Goal: Navigation & Orientation: Find specific page/section

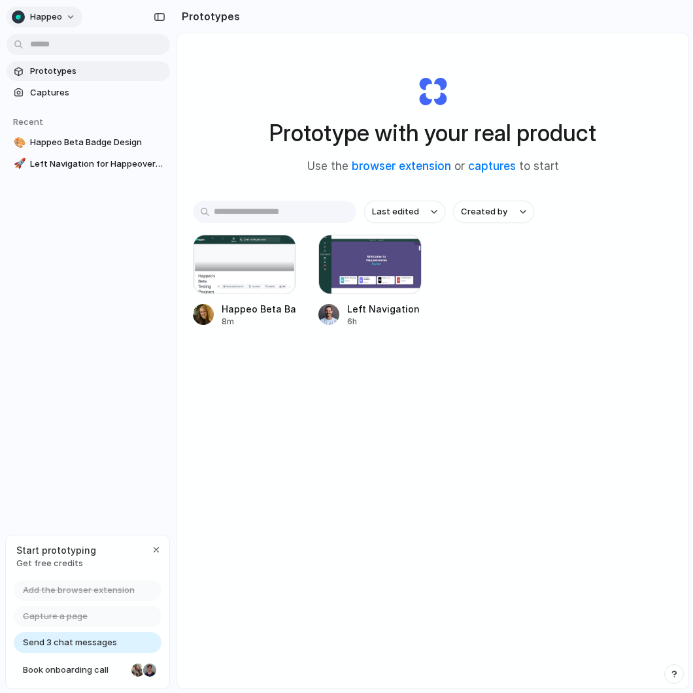
click at [65, 18] on button "Happeo" at bounding box center [45, 17] width 76 height 21
click at [574, 292] on div "Settings Invite members Change theme Sign out" at bounding box center [346, 346] width 693 height 693
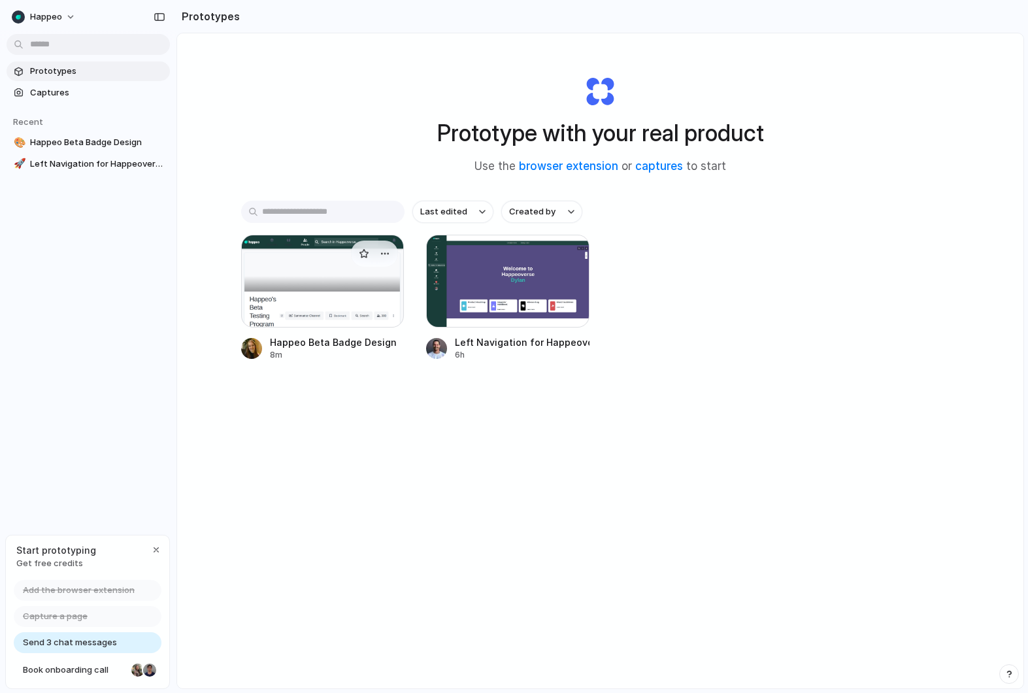
click at [290, 294] on div at bounding box center [322, 281] width 163 height 93
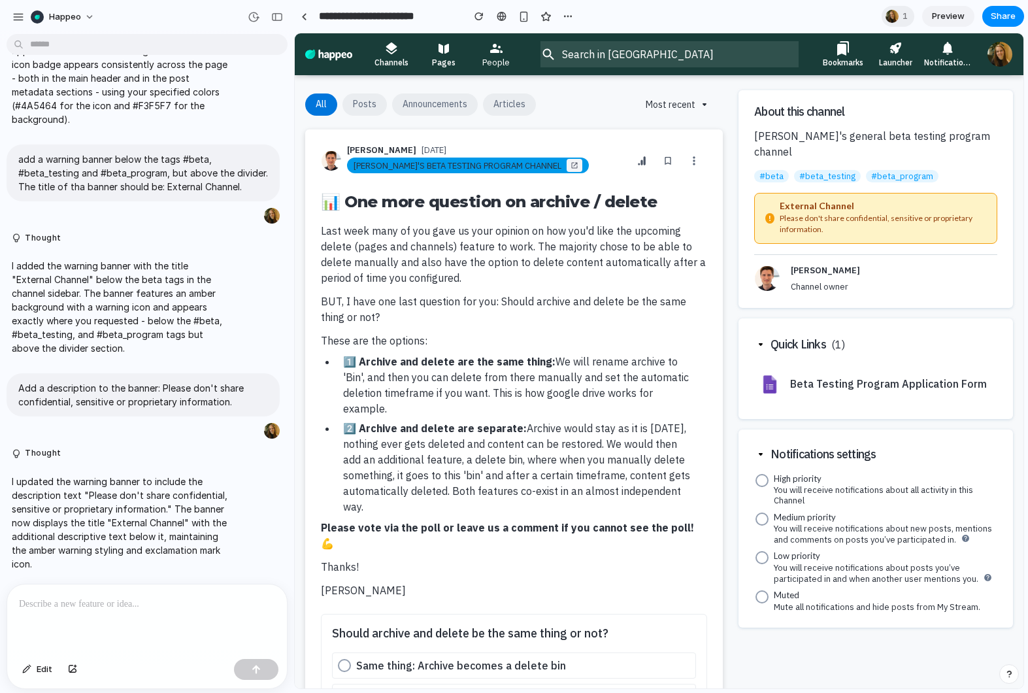
scroll to position [274, 0]
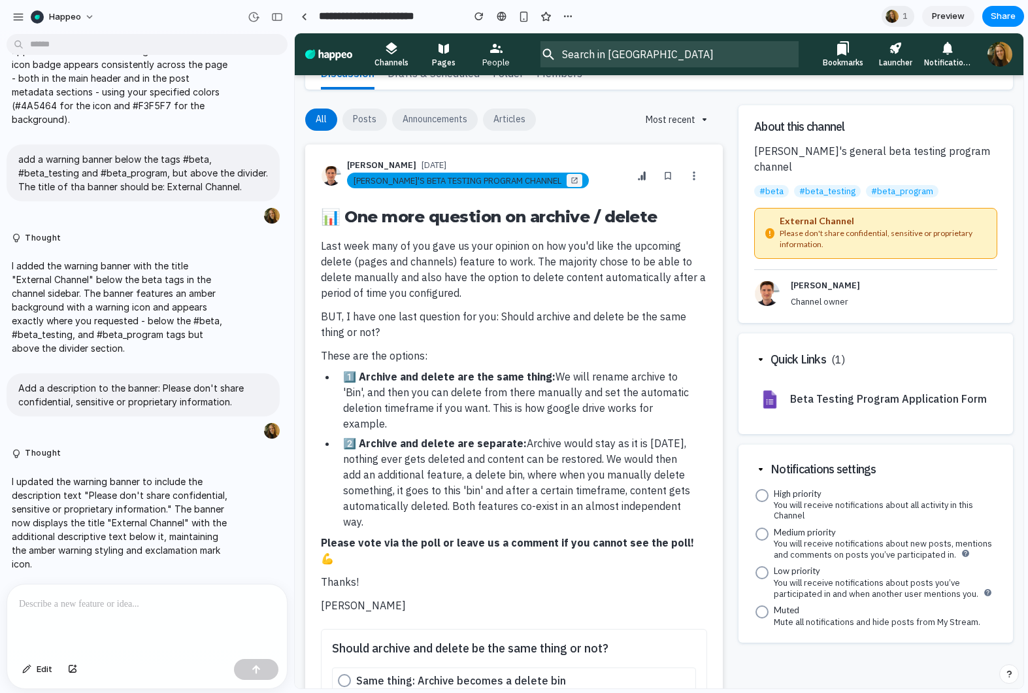
click at [692, 217] on div at bounding box center [659, 360] width 729 height 655
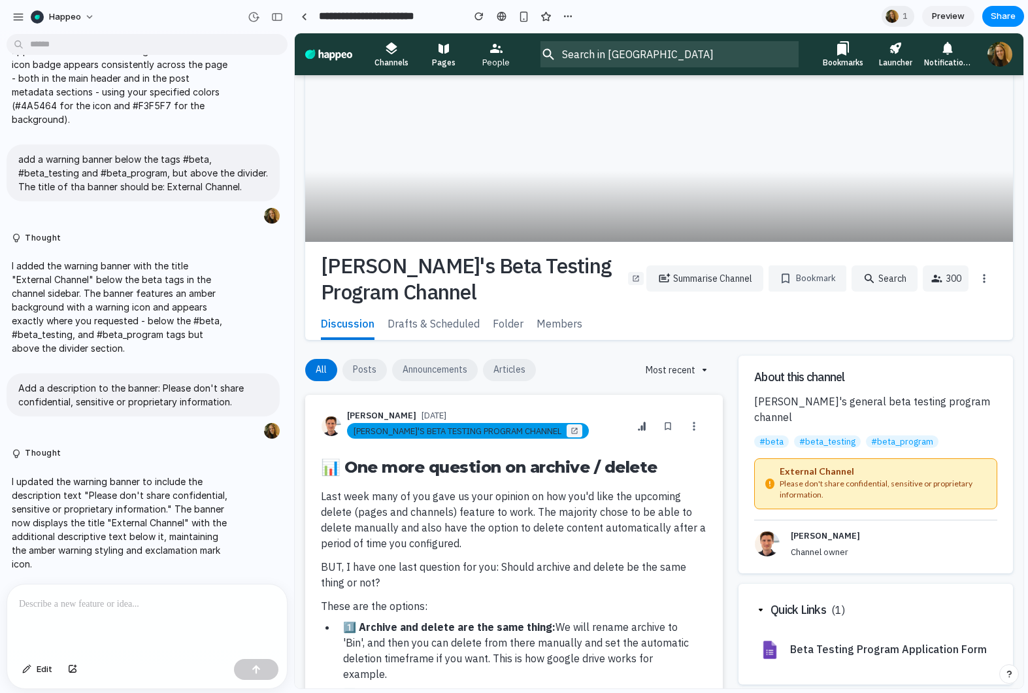
scroll to position [27, 0]
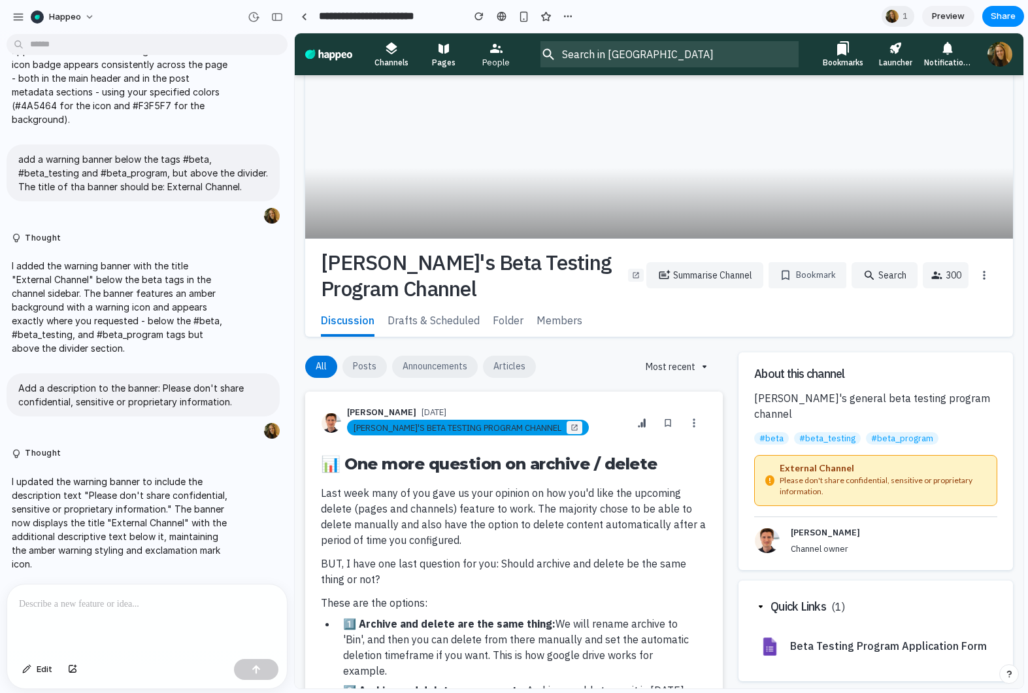
drag, startPoint x: 983, startPoint y: 432, endPoint x: 986, endPoint y: 451, distance: 19.1
click at [692, 451] on div at bounding box center [659, 360] width 729 height 655
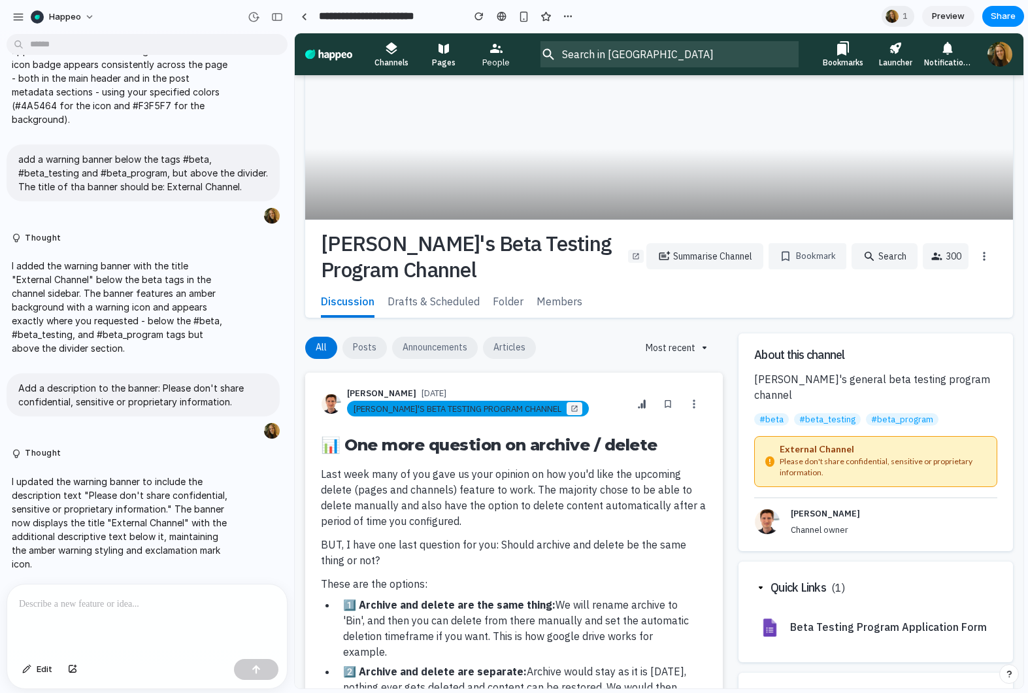
scroll to position [0, 0]
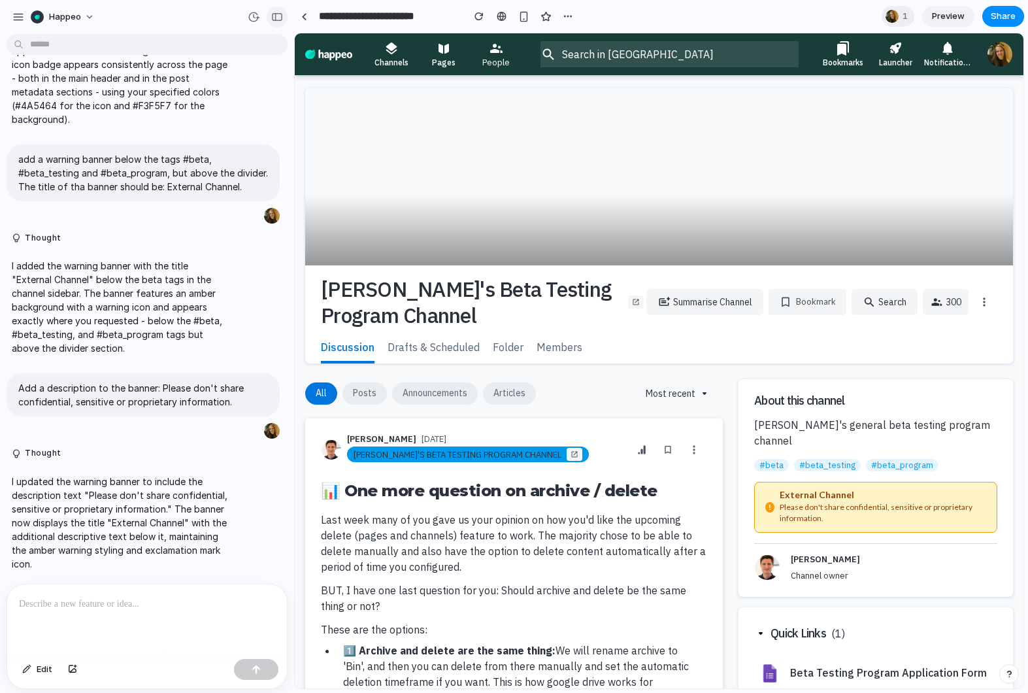
click at [282, 19] on div "button" at bounding box center [277, 16] width 12 height 9
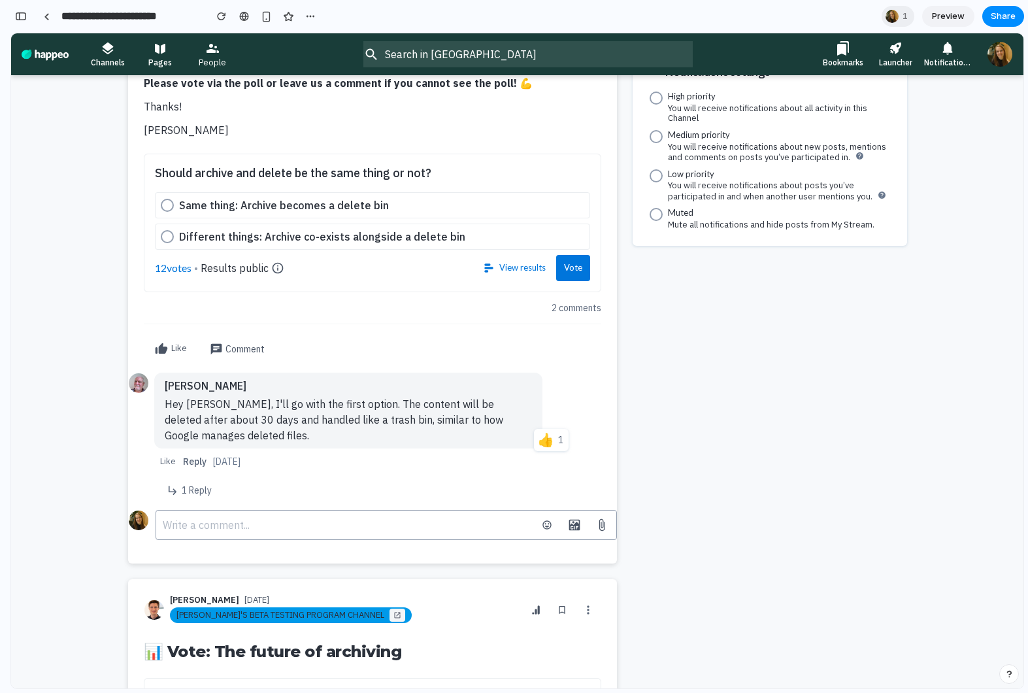
scroll to position [786, 0]
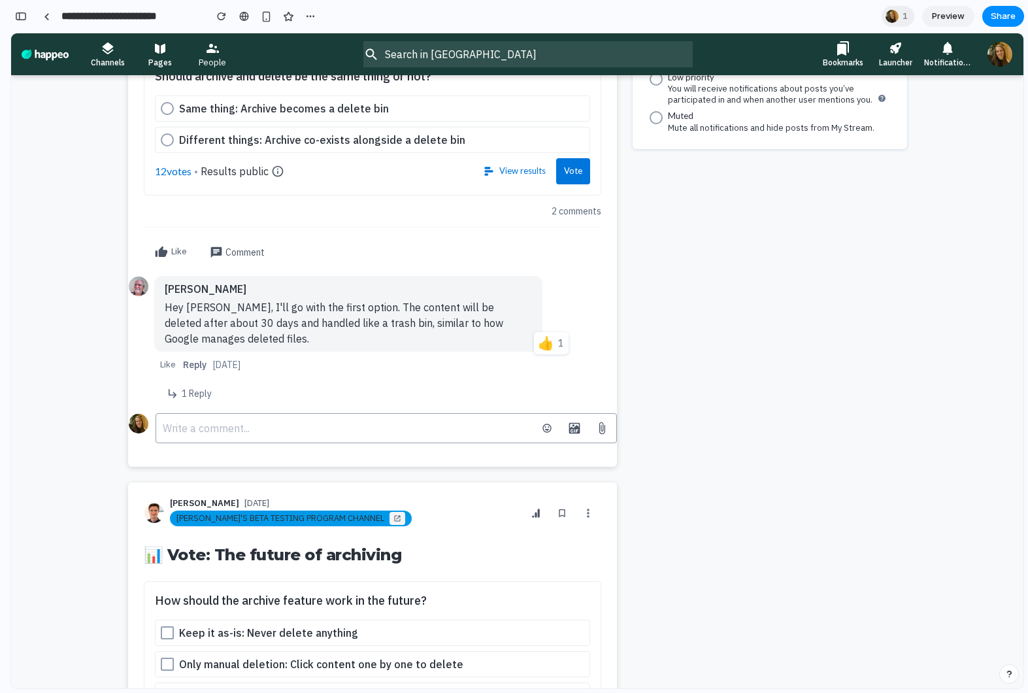
click at [187, 391] on div at bounding box center [517, 360] width 1012 height 655
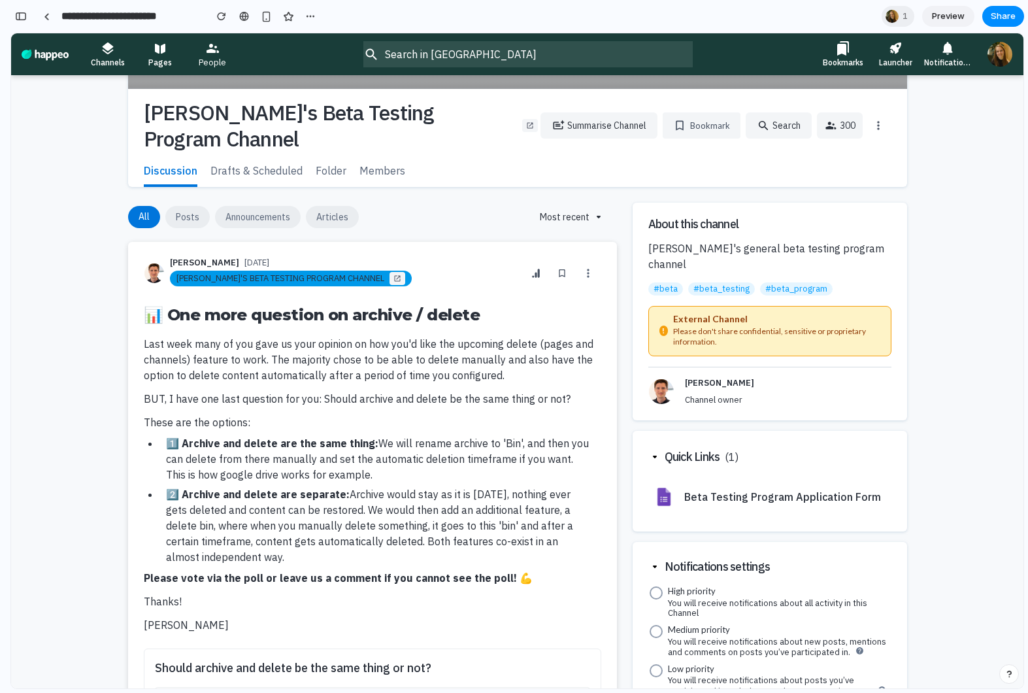
scroll to position [201, 0]
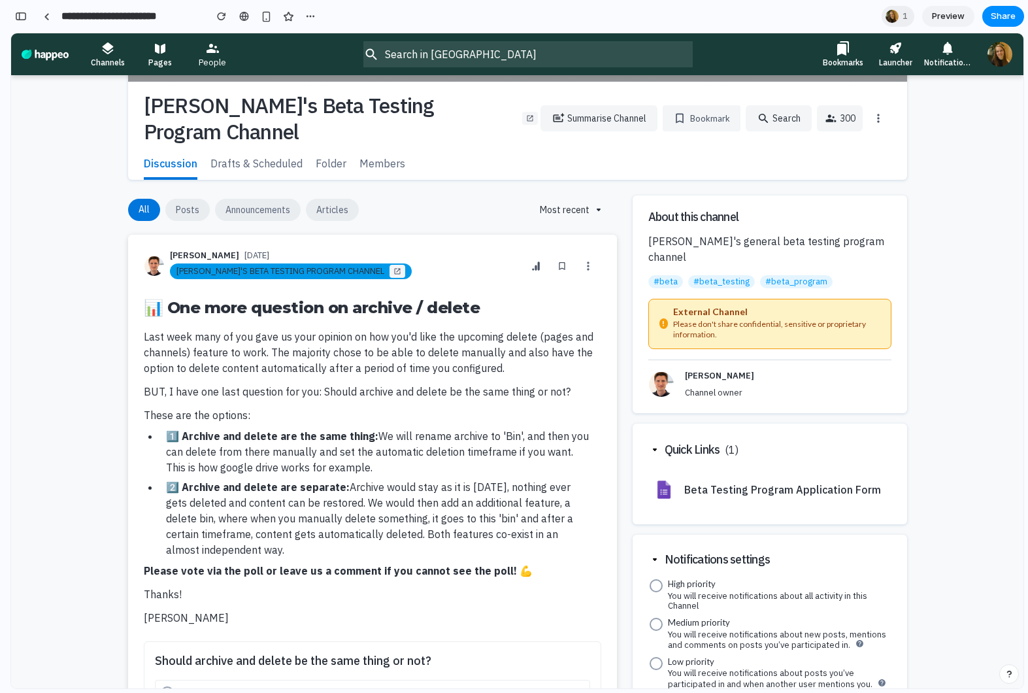
click at [692, 473] on div at bounding box center [517, 360] width 1012 height 655
click at [692, 300] on div at bounding box center [517, 360] width 1012 height 655
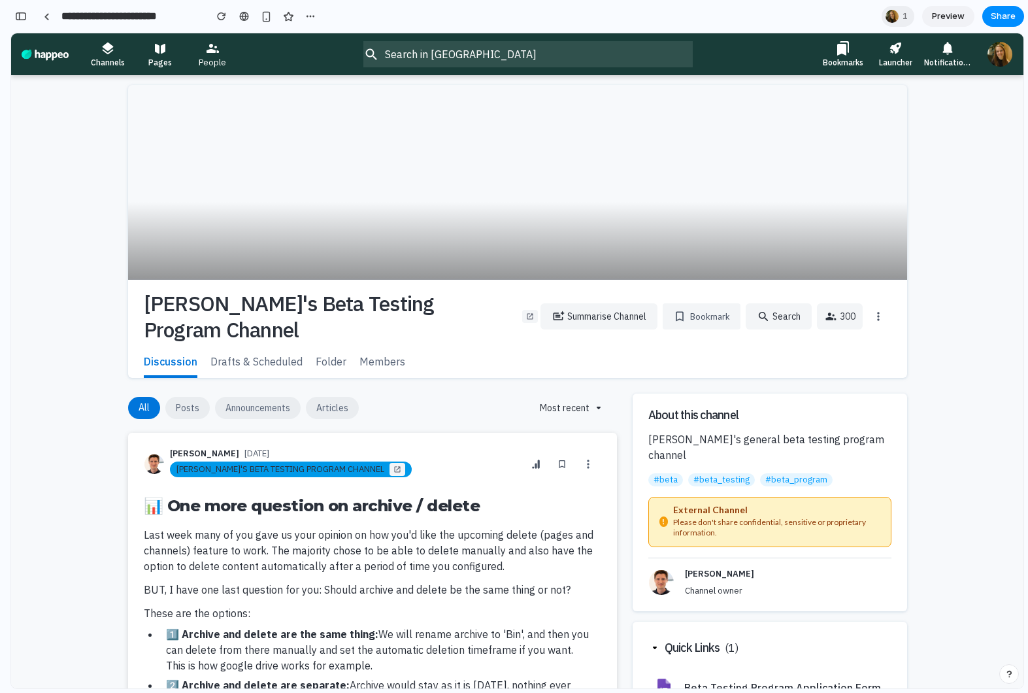
scroll to position [0, 0]
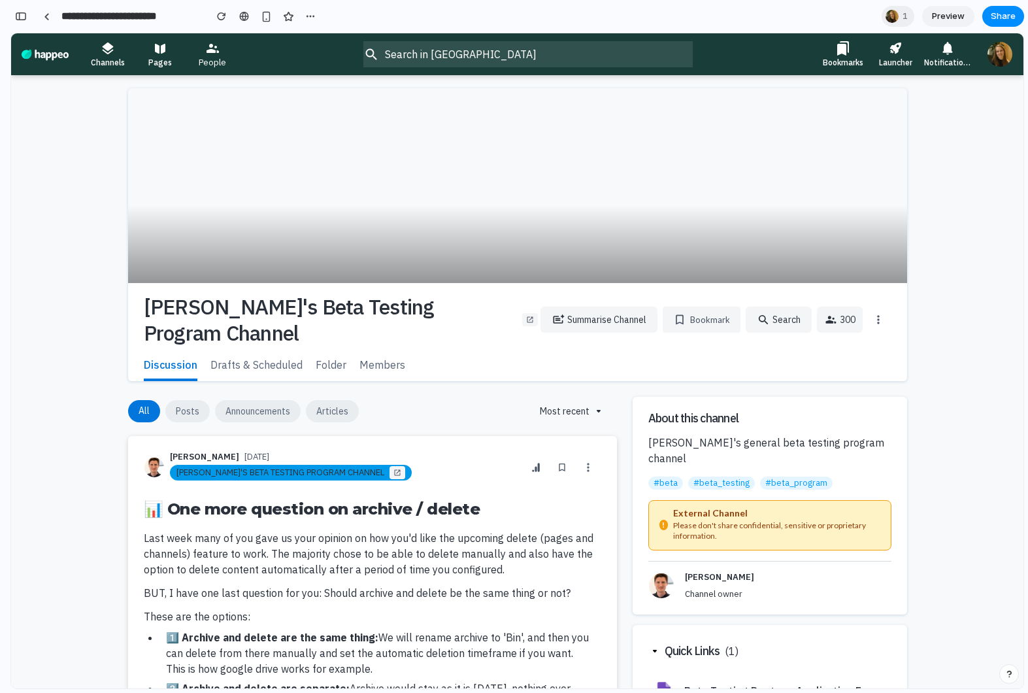
click at [424, 473] on div at bounding box center [517, 360] width 1012 height 655
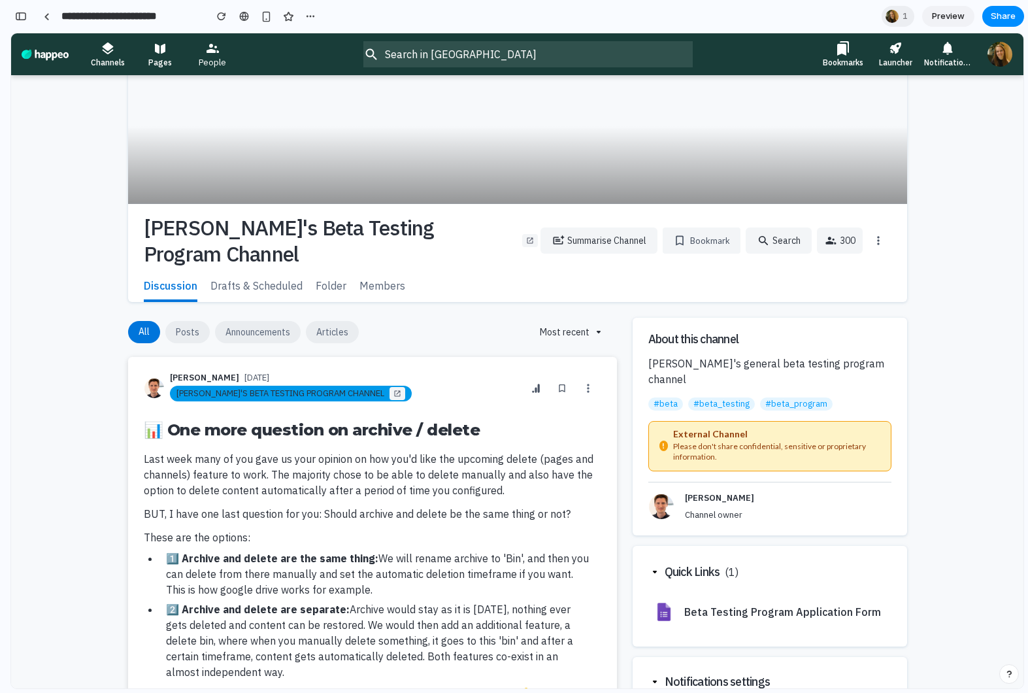
scroll to position [120, 0]
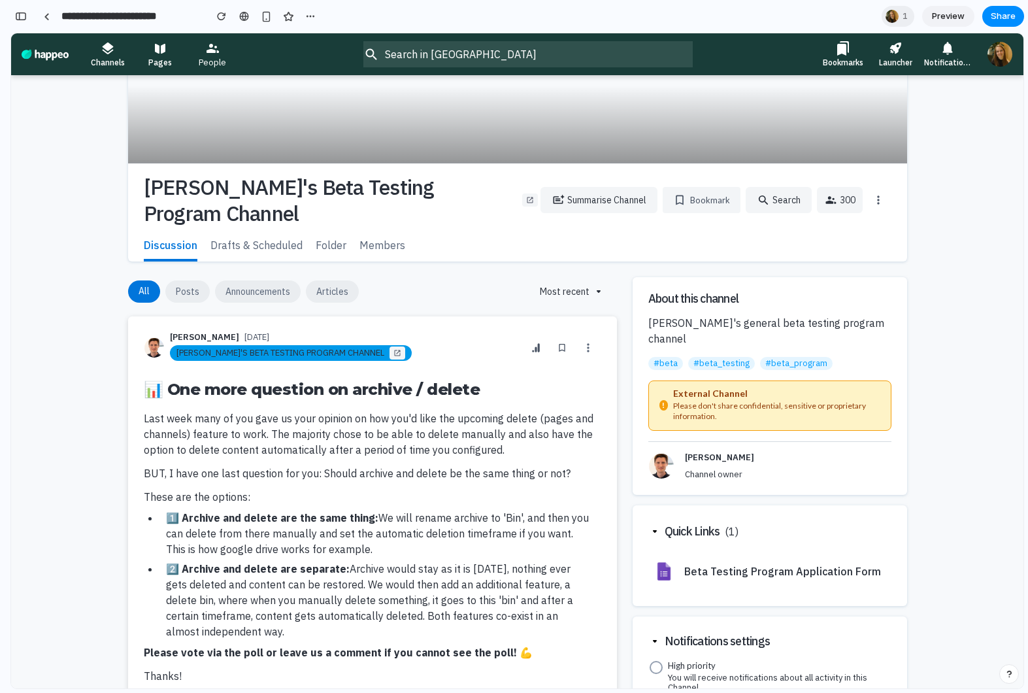
drag, startPoint x: 750, startPoint y: 406, endPoint x: 723, endPoint y: 393, distance: 29.8
click at [692, 395] on div at bounding box center [517, 360] width 1012 height 655
drag, startPoint x: 746, startPoint y: 414, endPoint x: 505, endPoint y: 290, distance: 270.4
click at [565, 356] on div at bounding box center [517, 360] width 1012 height 655
click at [22, 16] on div "button" at bounding box center [21, 16] width 12 height 9
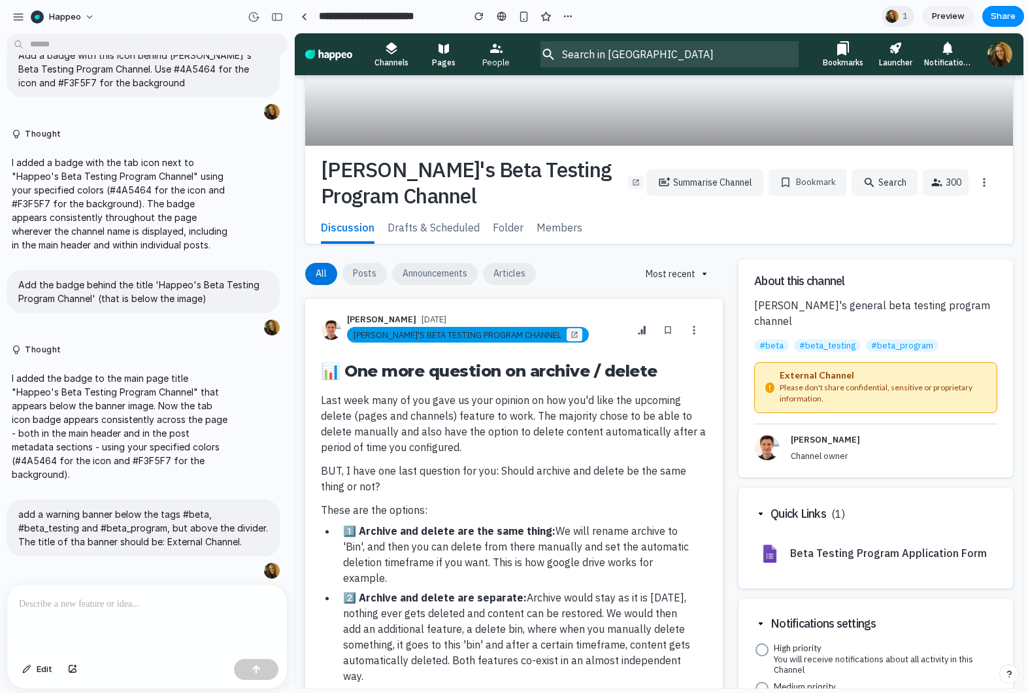
scroll to position [0, 0]
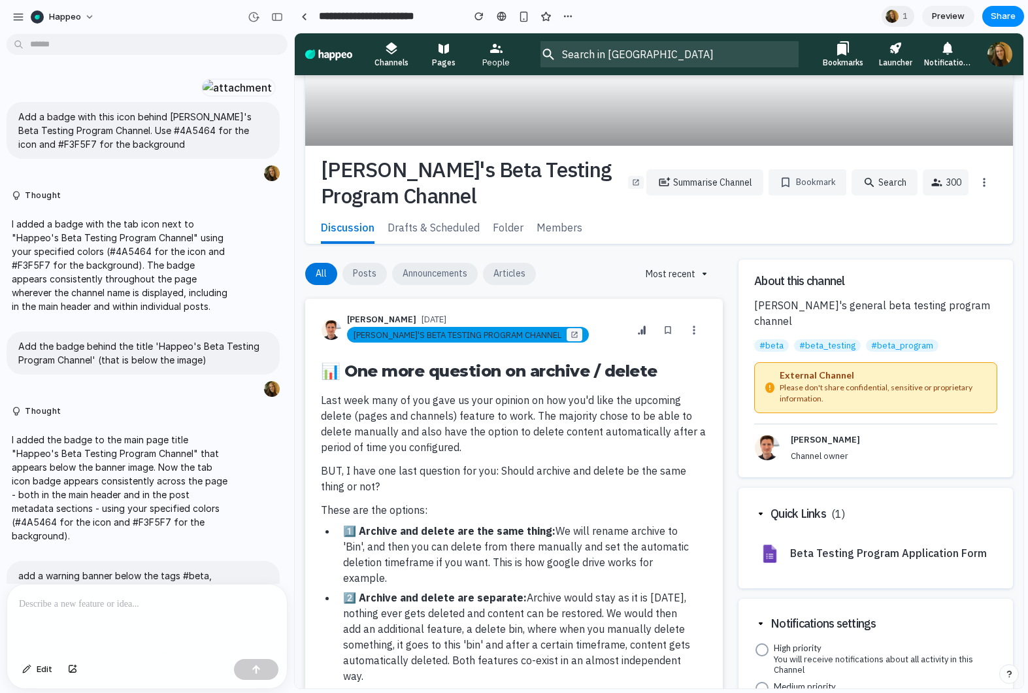
click at [616, 179] on div at bounding box center [659, 360] width 729 height 655
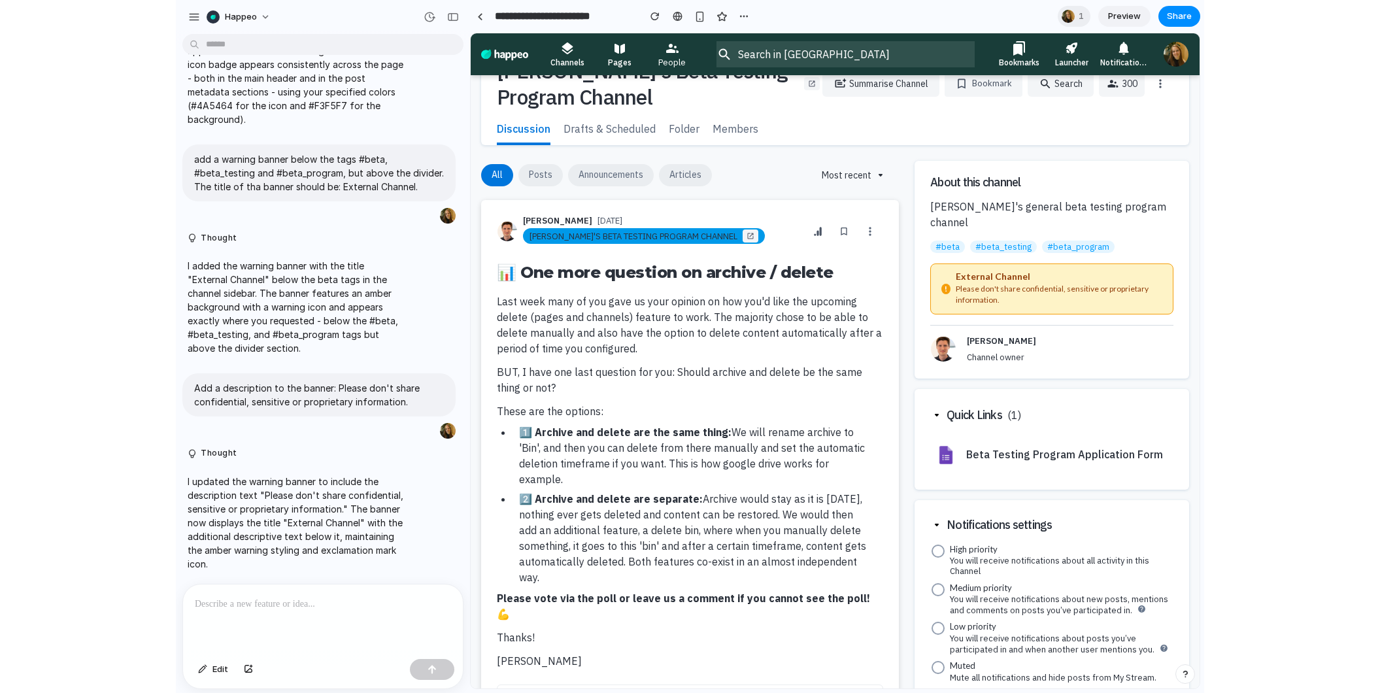
scroll to position [148, 0]
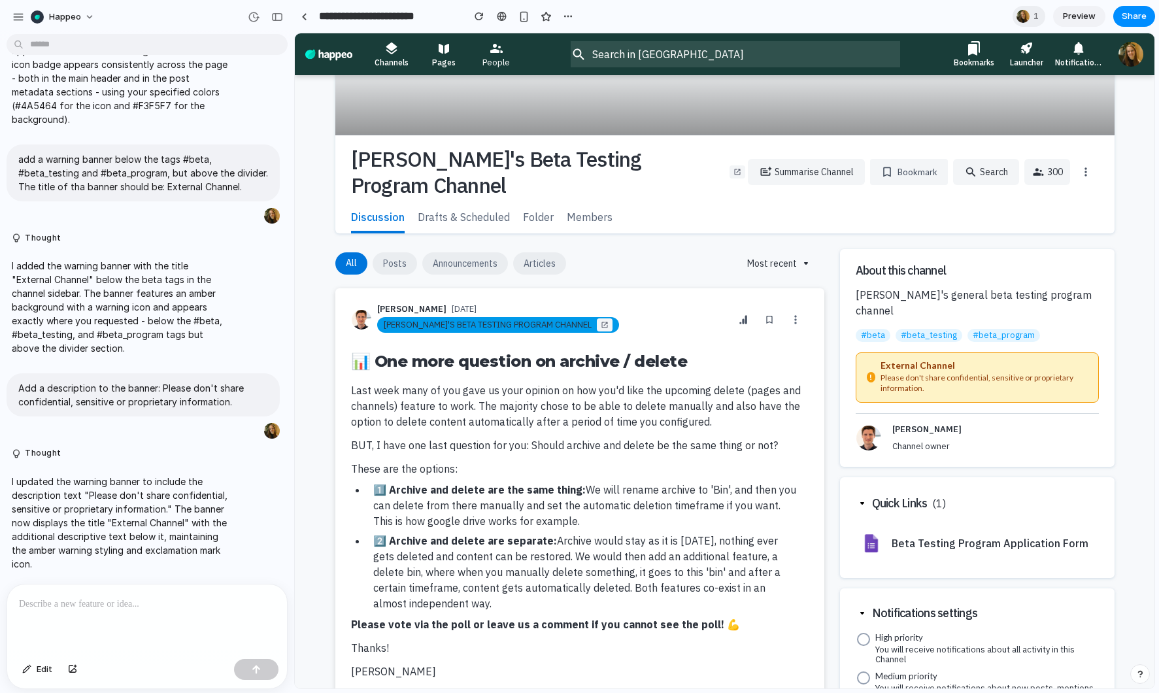
click at [452, 220] on div at bounding box center [725, 360] width 860 height 655
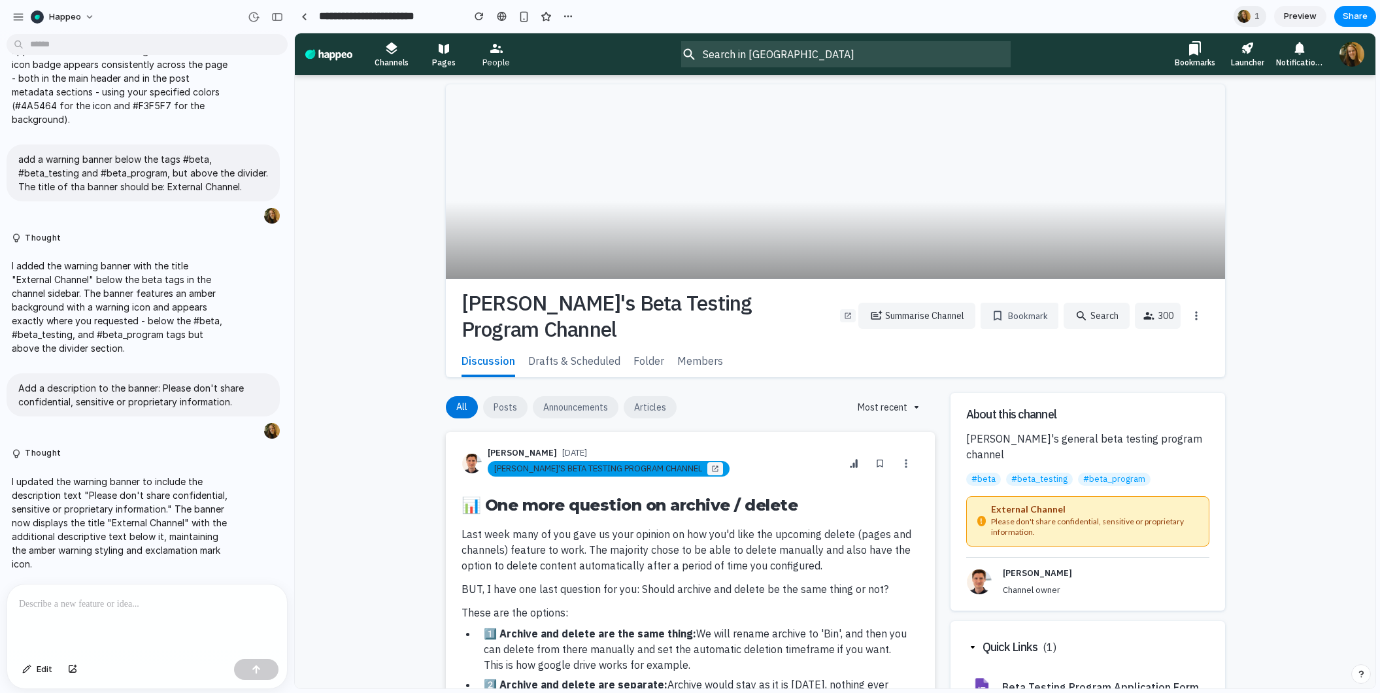
scroll to position [0, 0]
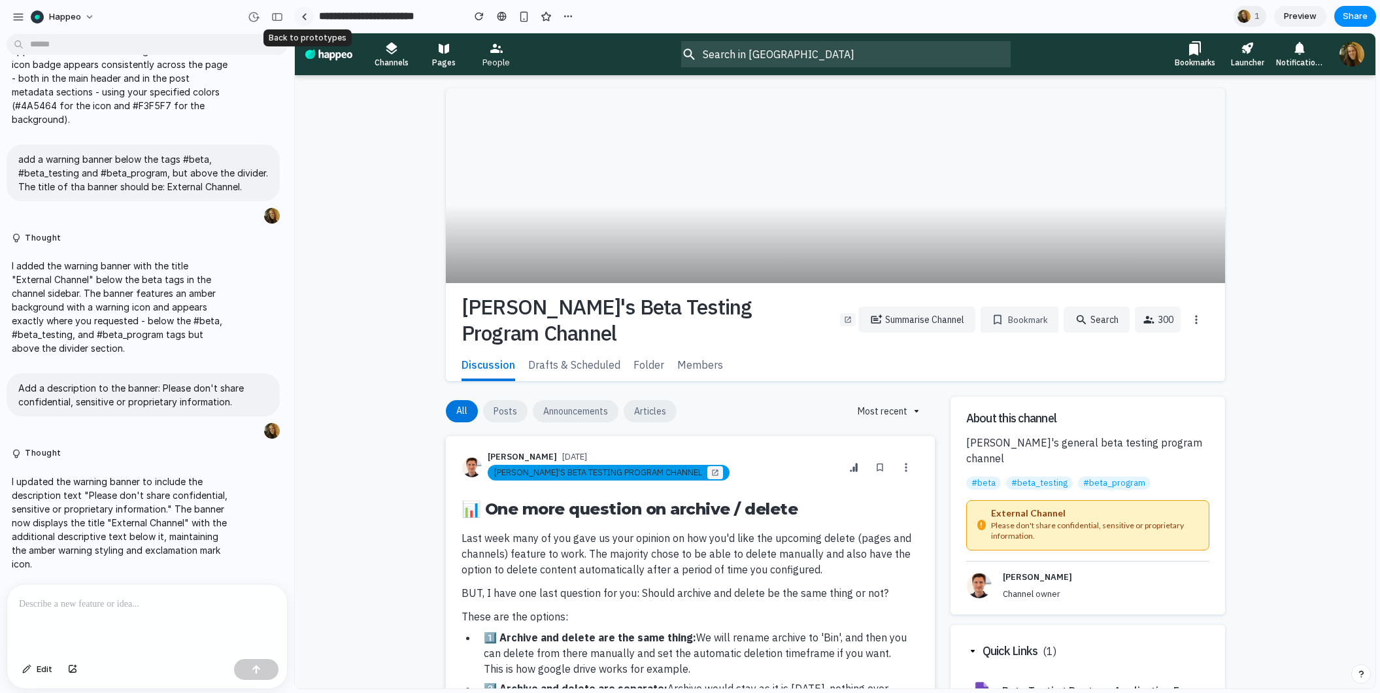
click at [309, 18] on link at bounding box center [304, 17] width 20 height 20
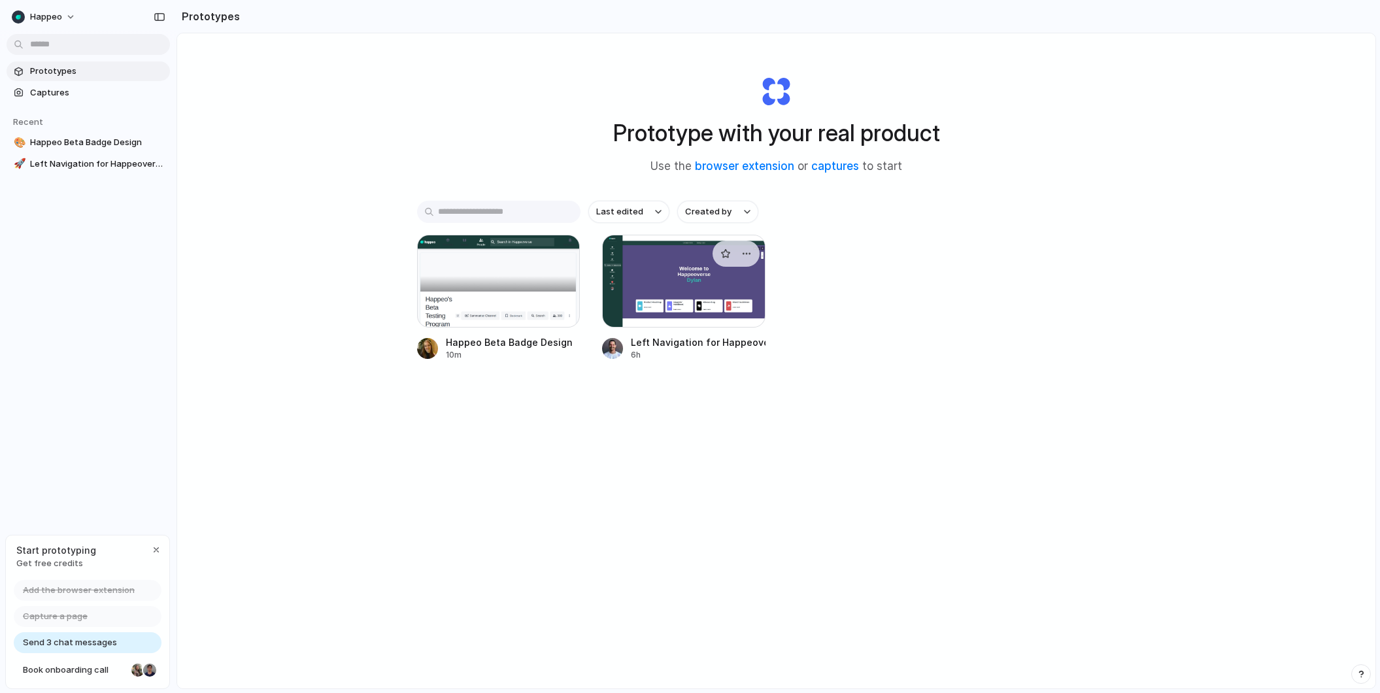
click at [692, 264] on div at bounding box center [735, 254] width 47 height 26
click at [692, 298] on div at bounding box center [683, 281] width 163 height 93
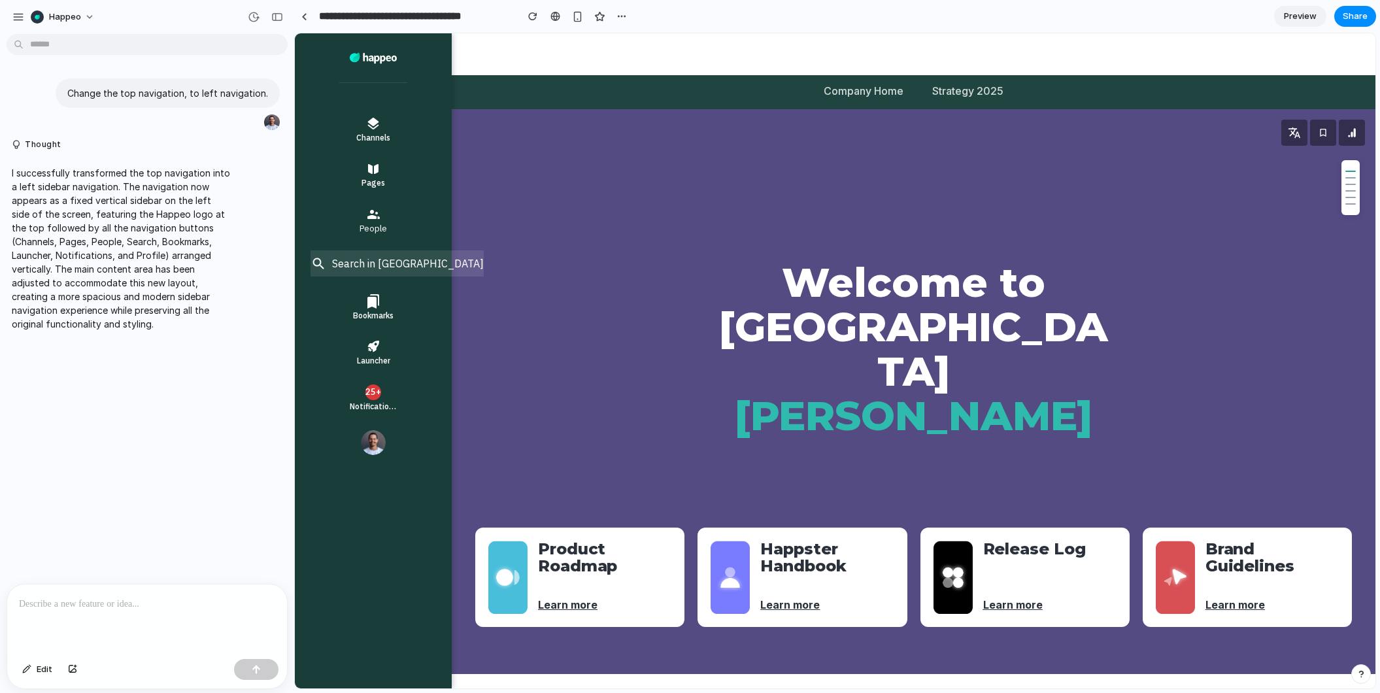
click at [389, 418] on div at bounding box center [835, 360] width 1080 height 655
click at [380, 403] on div at bounding box center [835, 360] width 1080 height 655
click at [85, 17] on button "Happeo" at bounding box center [63, 17] width 76 height 21
click at [106, 51] on li "Settings" at bounding box center [82, 46] width 108 height 21
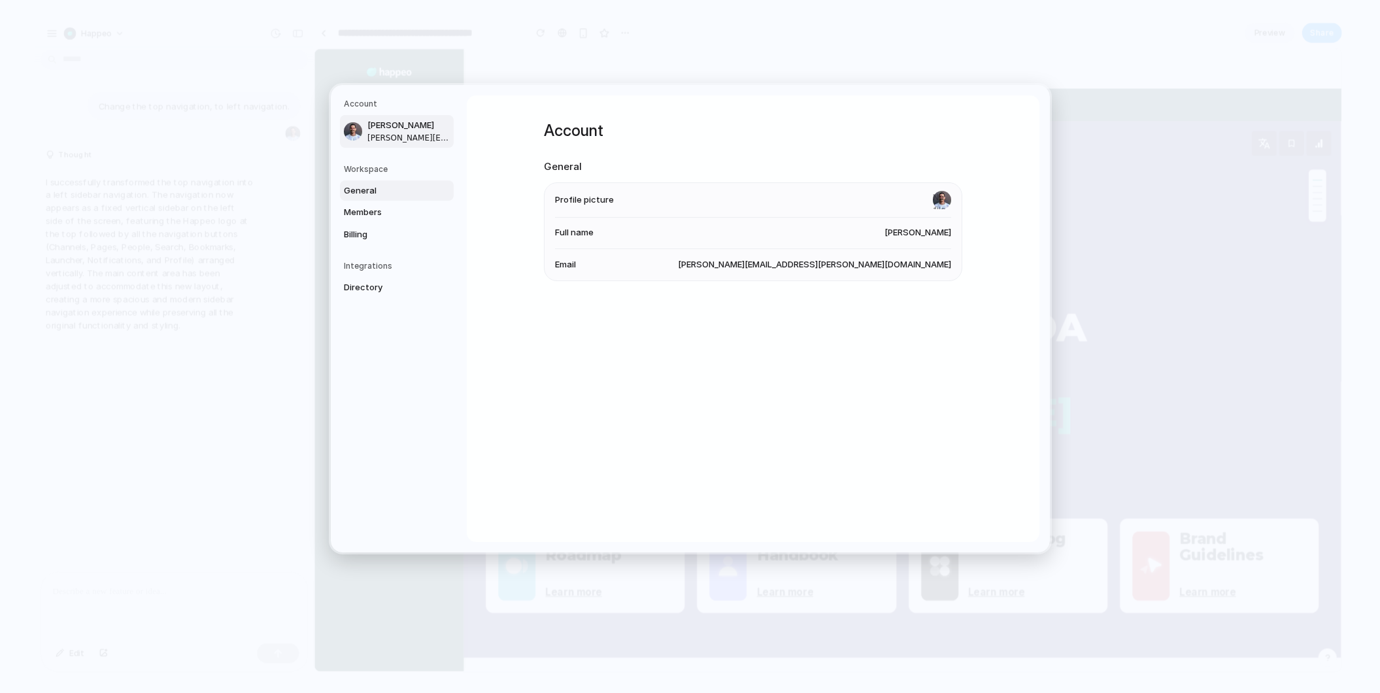
click at [373, 190] on span "General" at bounding box center [386, 190] width 84 height 13
click at [395, 204] on link "Members" at bounding box center [397, 212] width 114 height 21
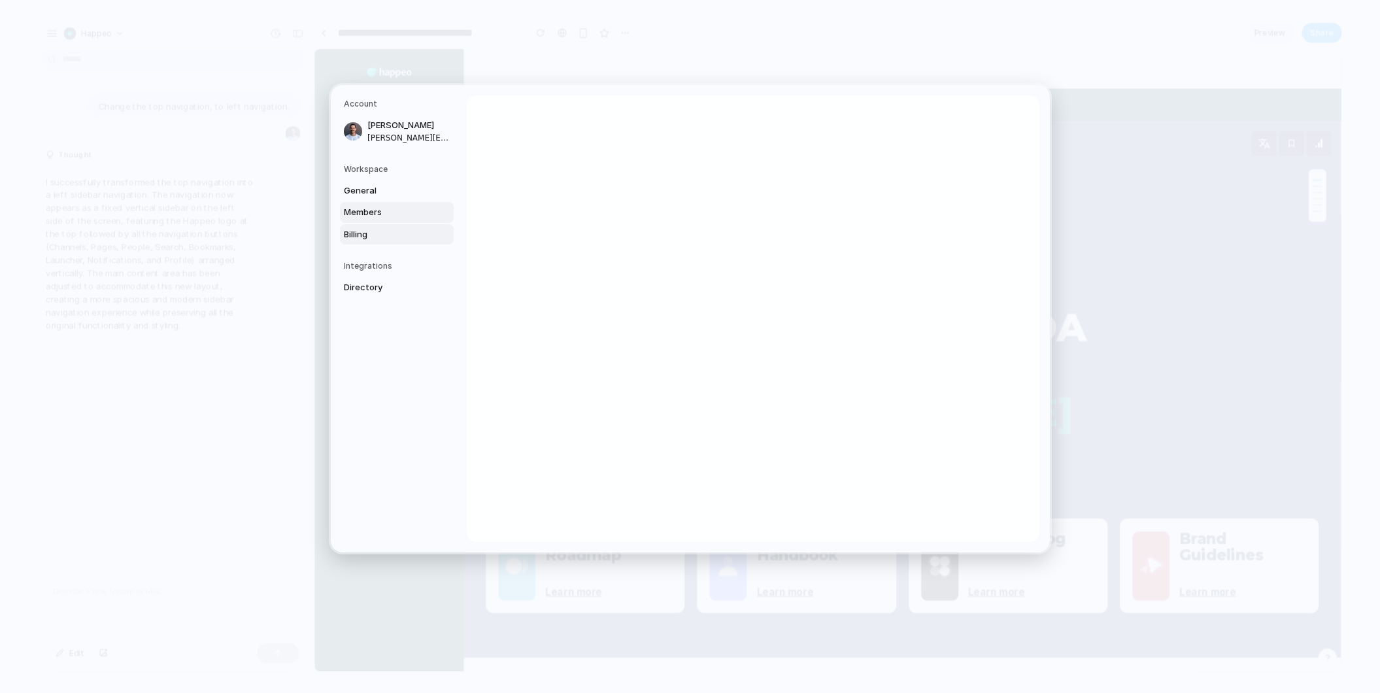
click at [415, 239] on span "Billing" at bounding box center [386, 234] width 84 height 13
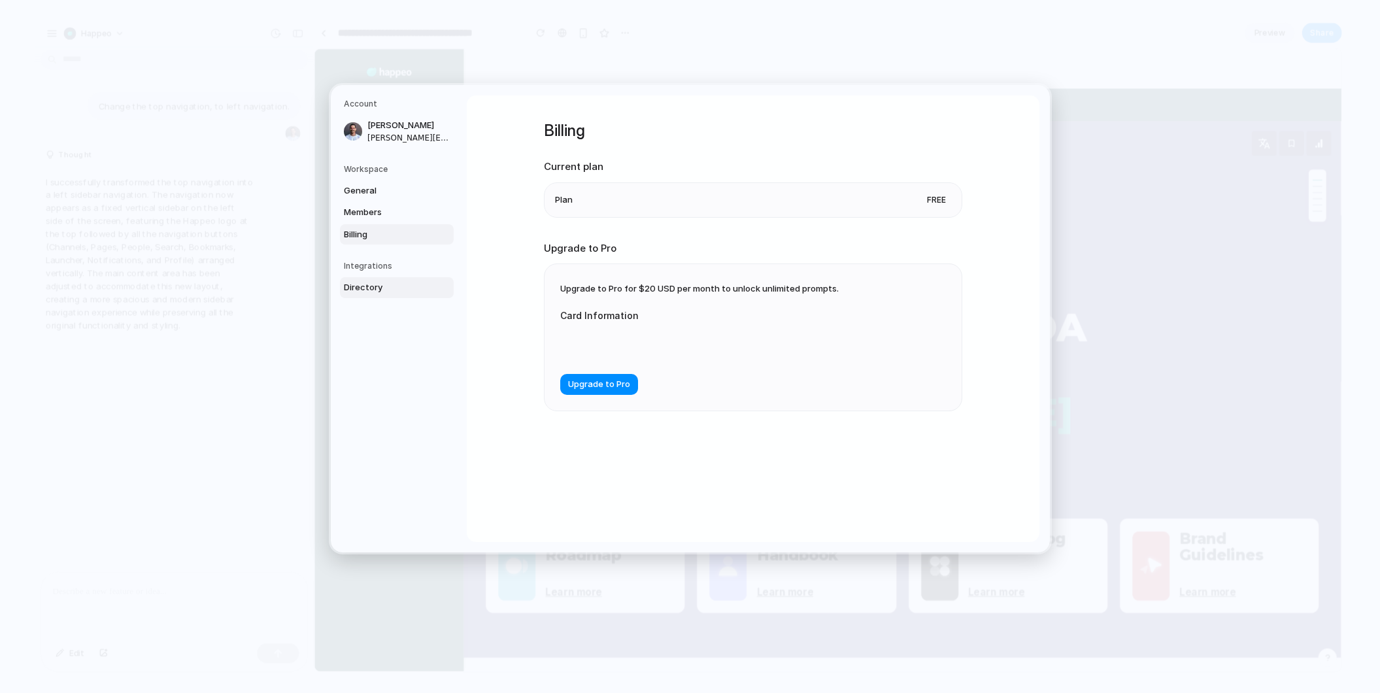
click at [356, 280] on link "Directory" at bounding box center [397, 287] width 114 height 21
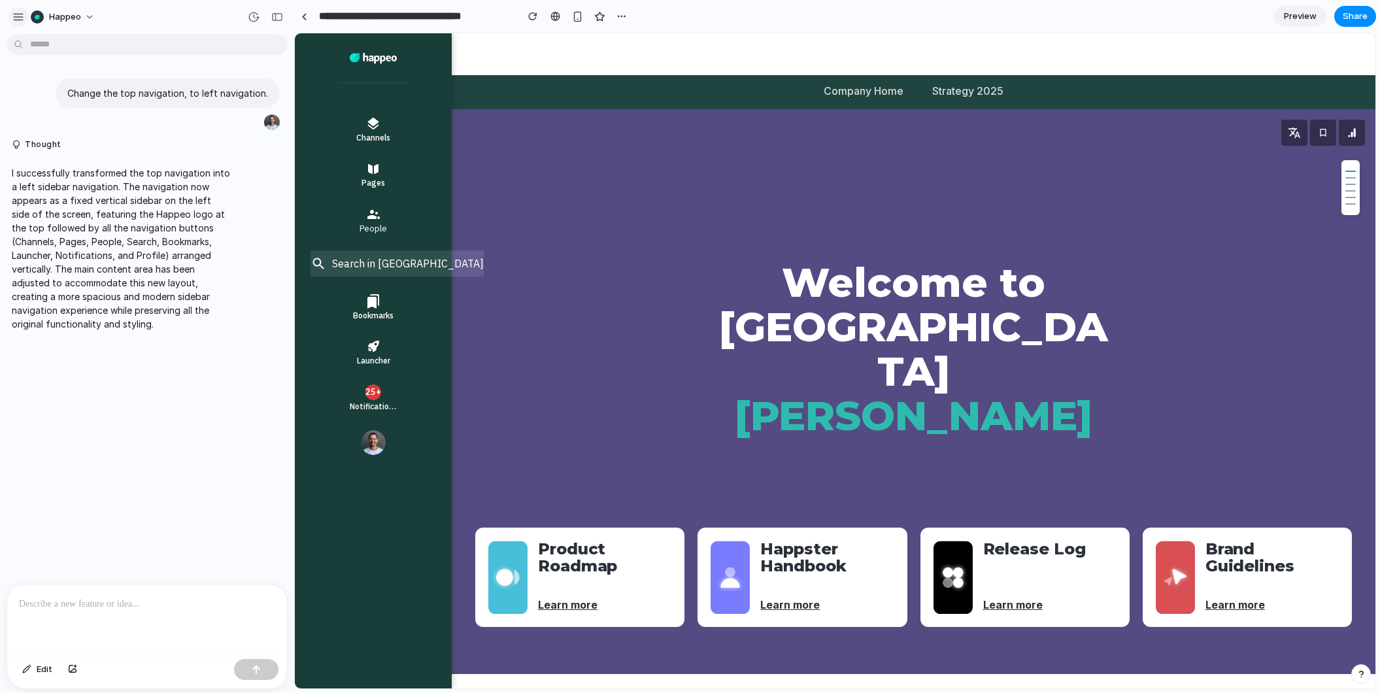
click at [18, 14] on div "button" at bounding box center [18, 17] width 12 height 12
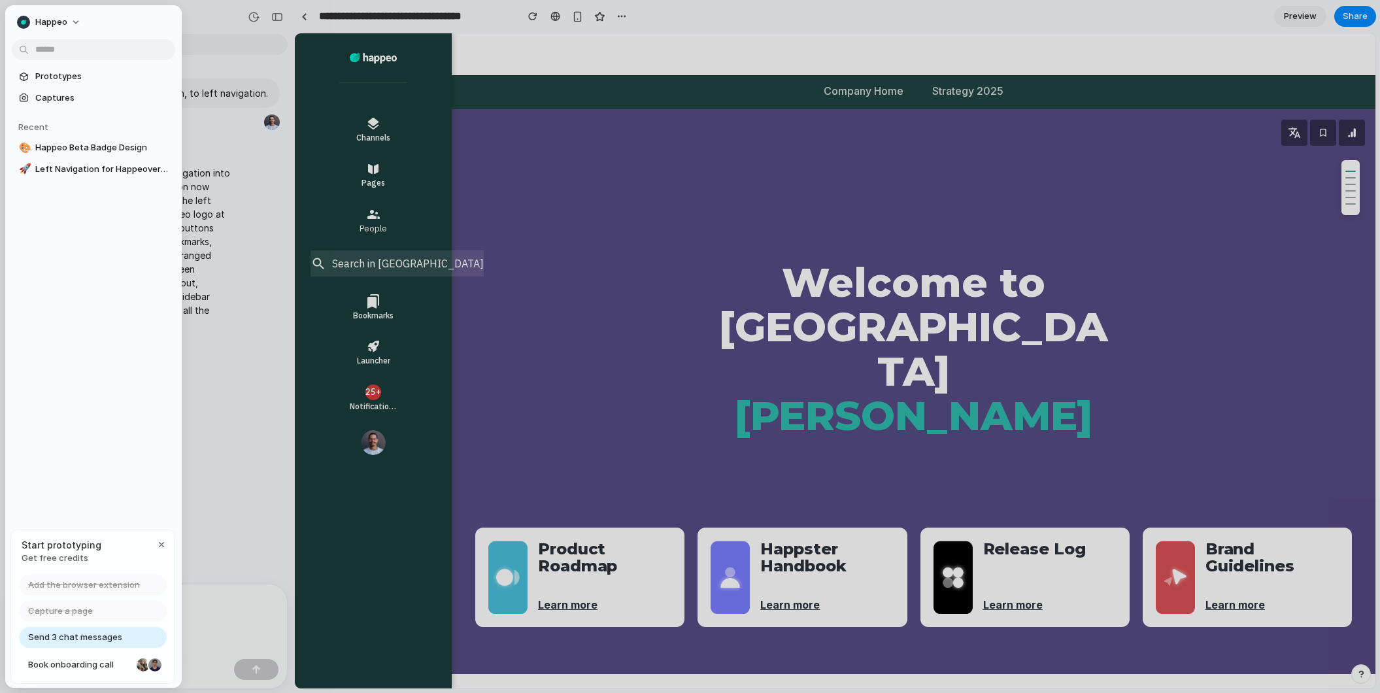
click at [77, 101] on span "Captures" at bounding box center [102, 98] width 135 height 13
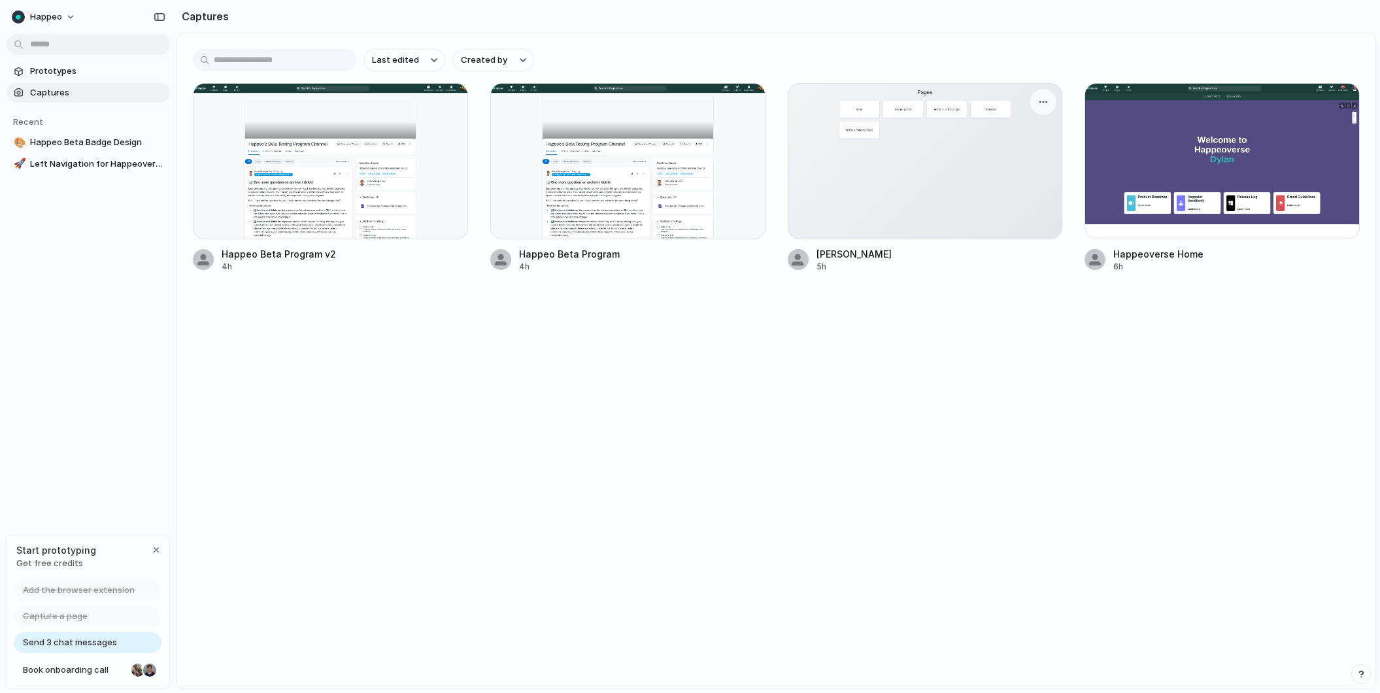
click at [692, 178] on div at bounding box center [925, 161] width 275 height 156
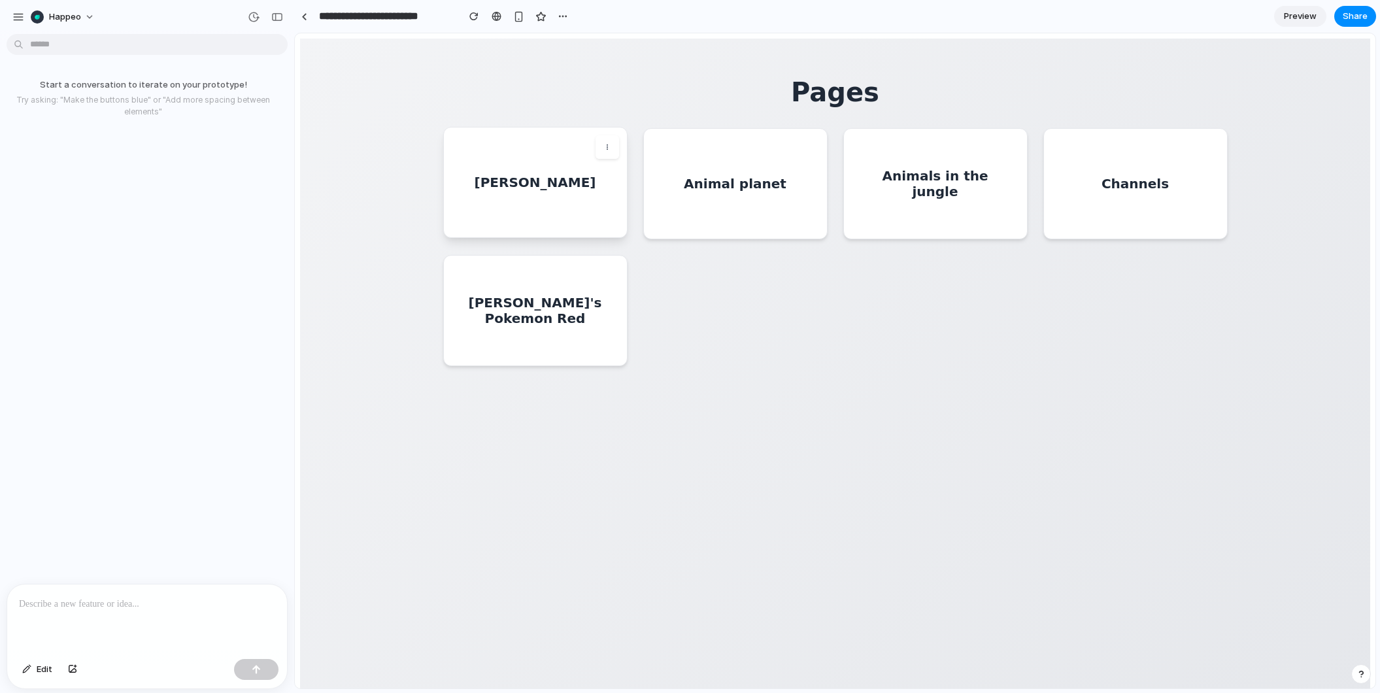
click at [549, 180] on div "[PERSON_NAME]" at bounding box center [535, 182] width 184 height 111
click at [299, 16] on link at bounding box center [304, 17] width 20 height 20
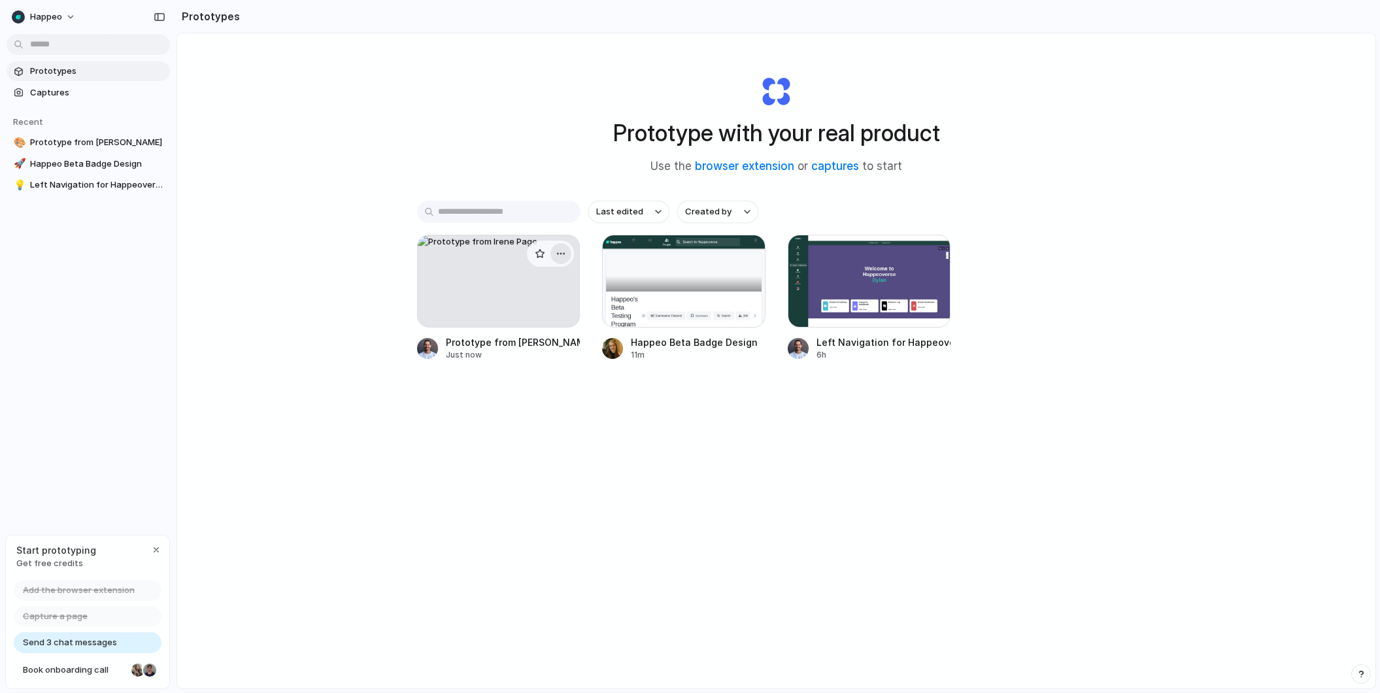
click at [559, 256] on div "button" at bounding box center [561, 253] width 10 height 10
click at [530, 348] on li "Delete" at bounding box center [521, 345] width 93 height 21
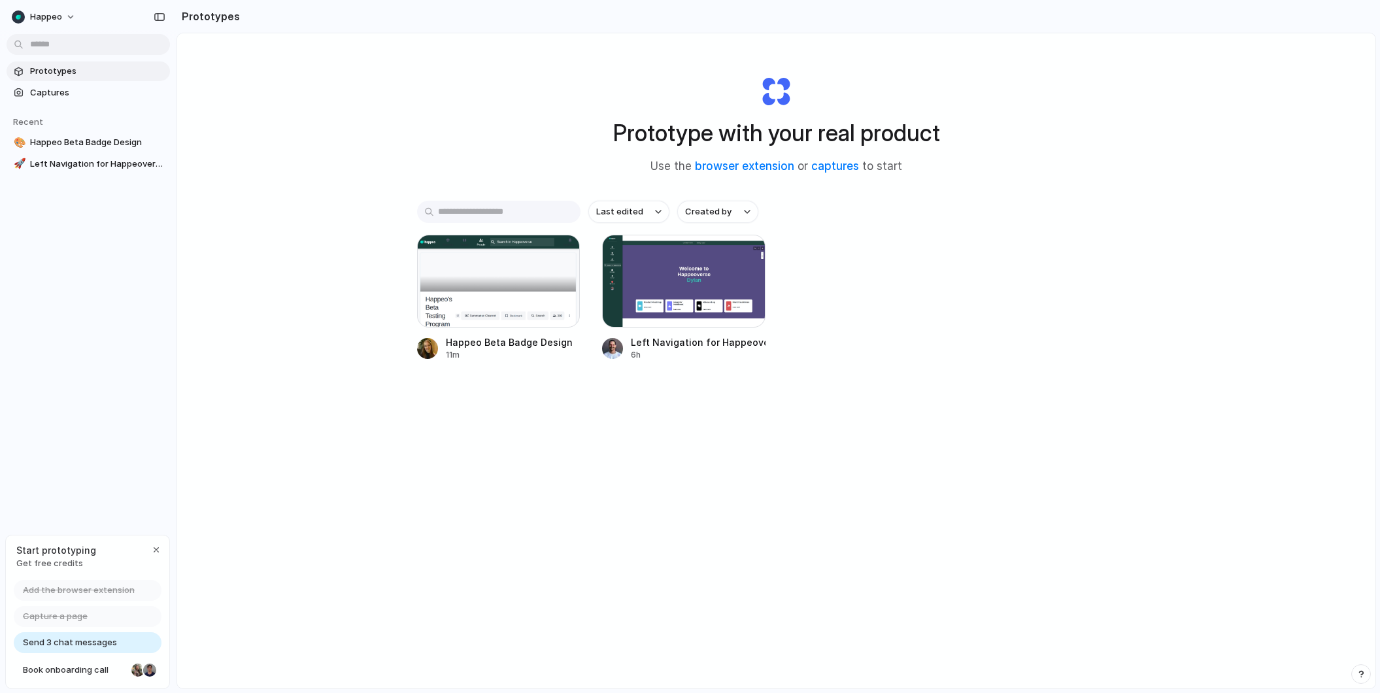
click at [54, 82] on section "Prototypes Captures" at bounding box center [88, 81] width 176 height 44
click at [65, 93] on span "Captures" at bounding box center [97, 92] width 135 height 13
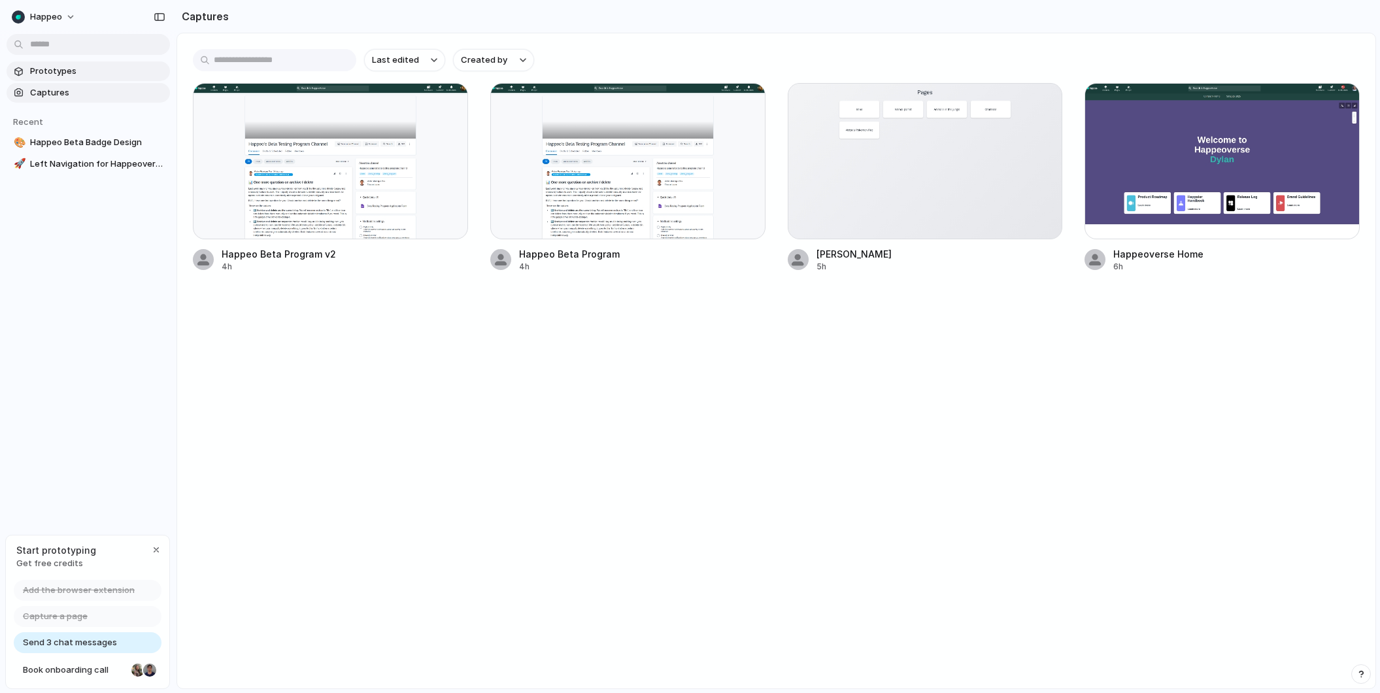
click at [75, 67] on span "Prototypes" at bounding box center [97, 71] width 135 height 13
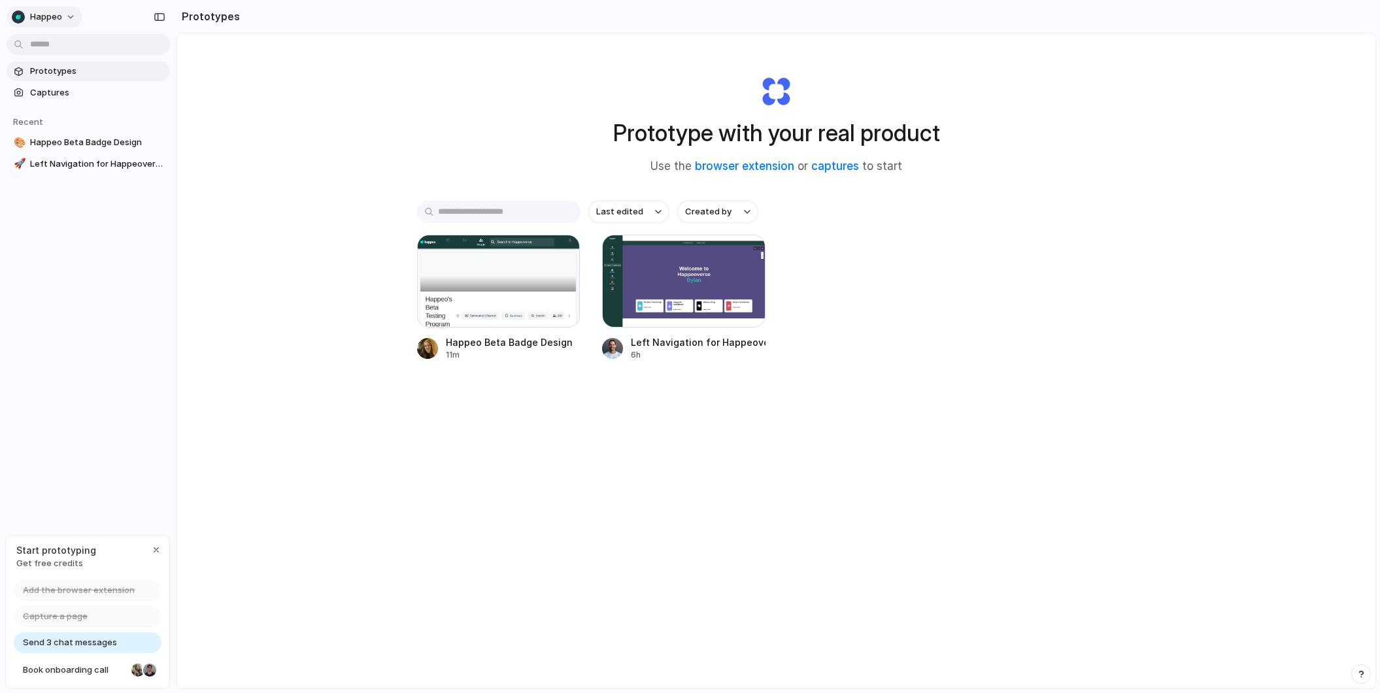
click at [48, 16] on span "Happeo" at bounding box center [46, 16] width 32 height 13
click at [67, 40] on li "Settings" at bounding box center [63, 46] width 108 height 21
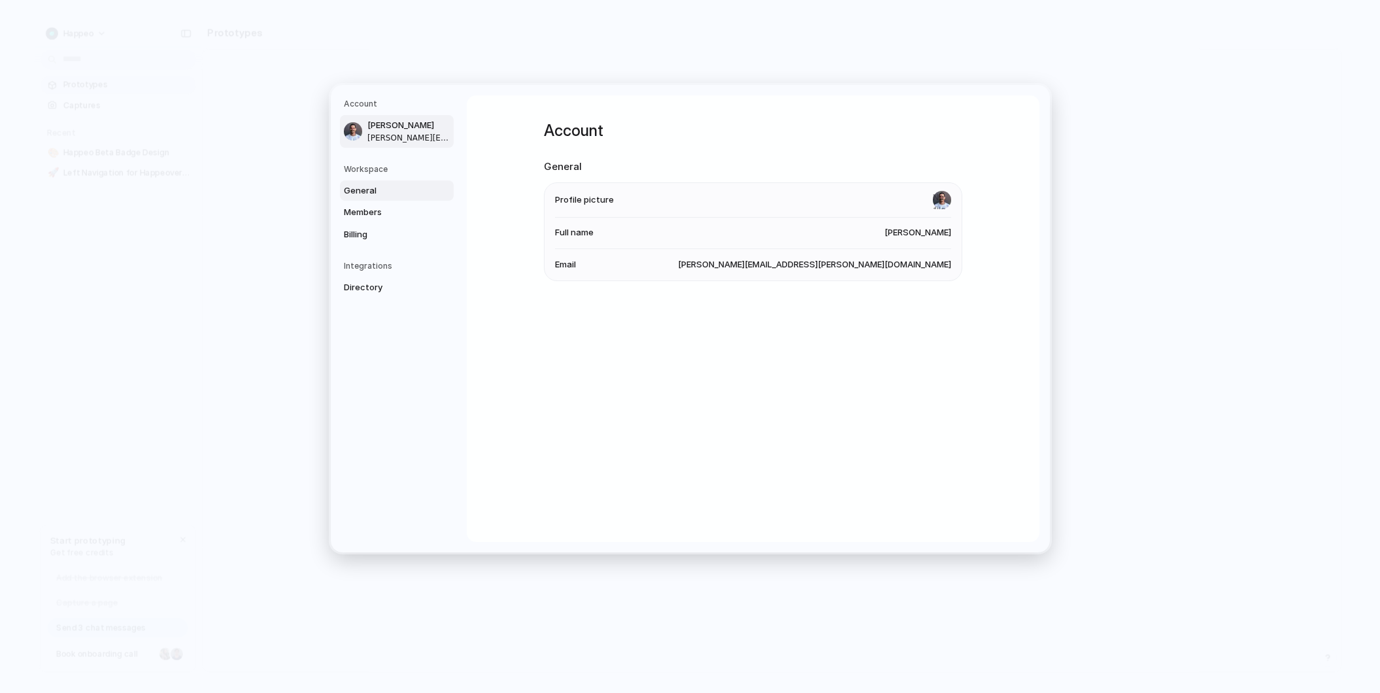
click at [382, 192] on span "General" at bounding box center [386, 190] width 84 height 13
click at [401, 210] on span "Members" at bounding box center [386, 212] width 84 height 13
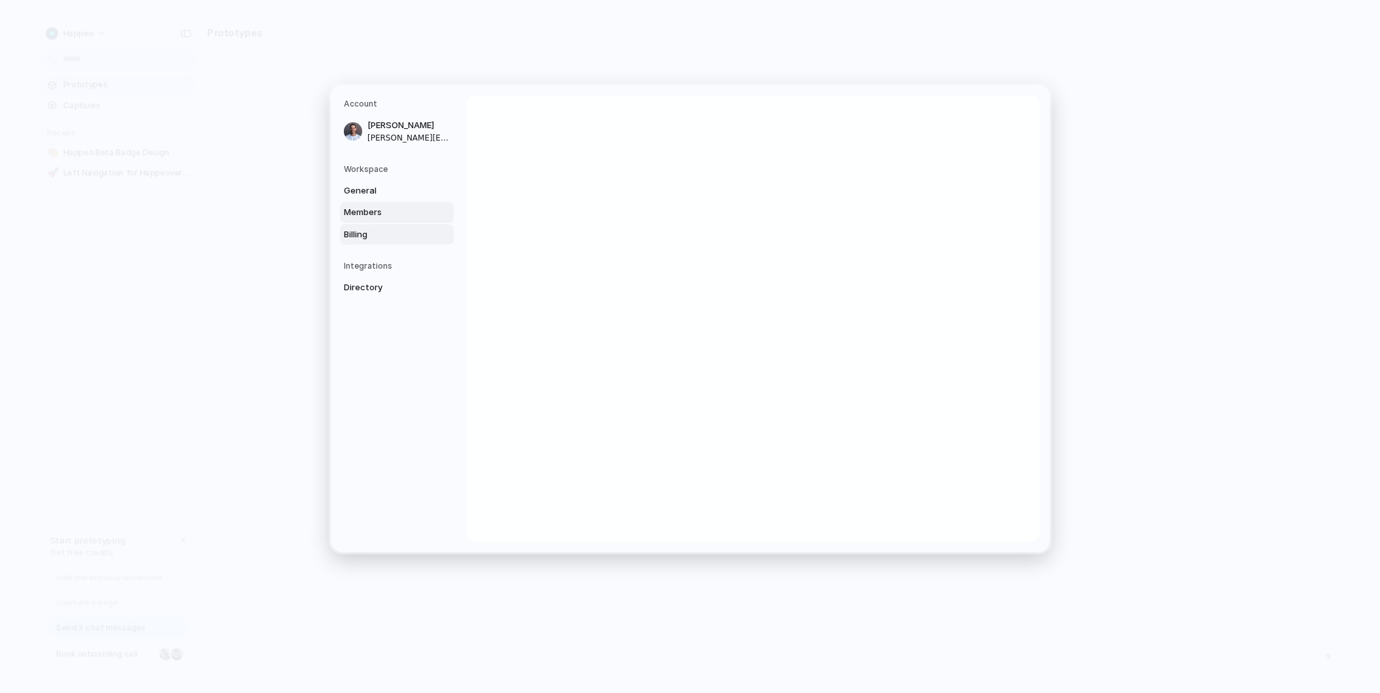
click at [399, 237] on span "Billing" at bounding box center [386, 234] width 84 height 13
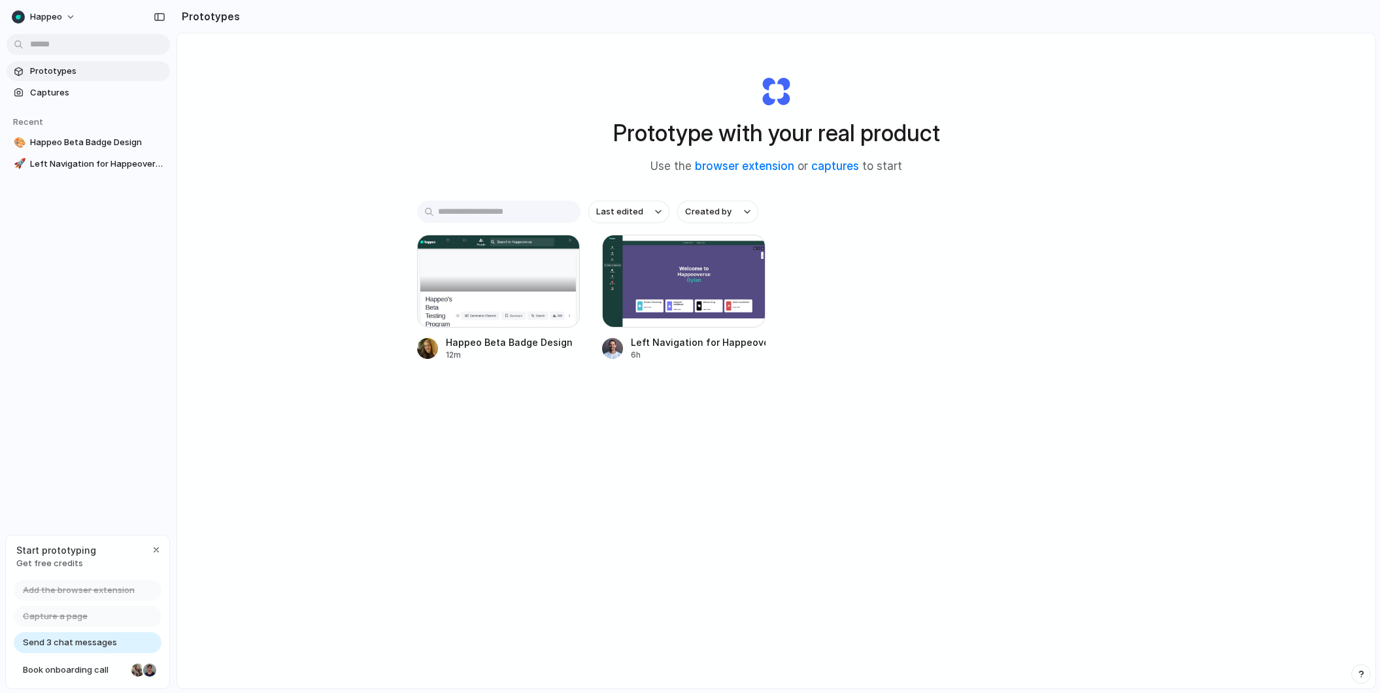
click at [159, 21] on div "button" at bounding box center [160, 16] width 12 height 9
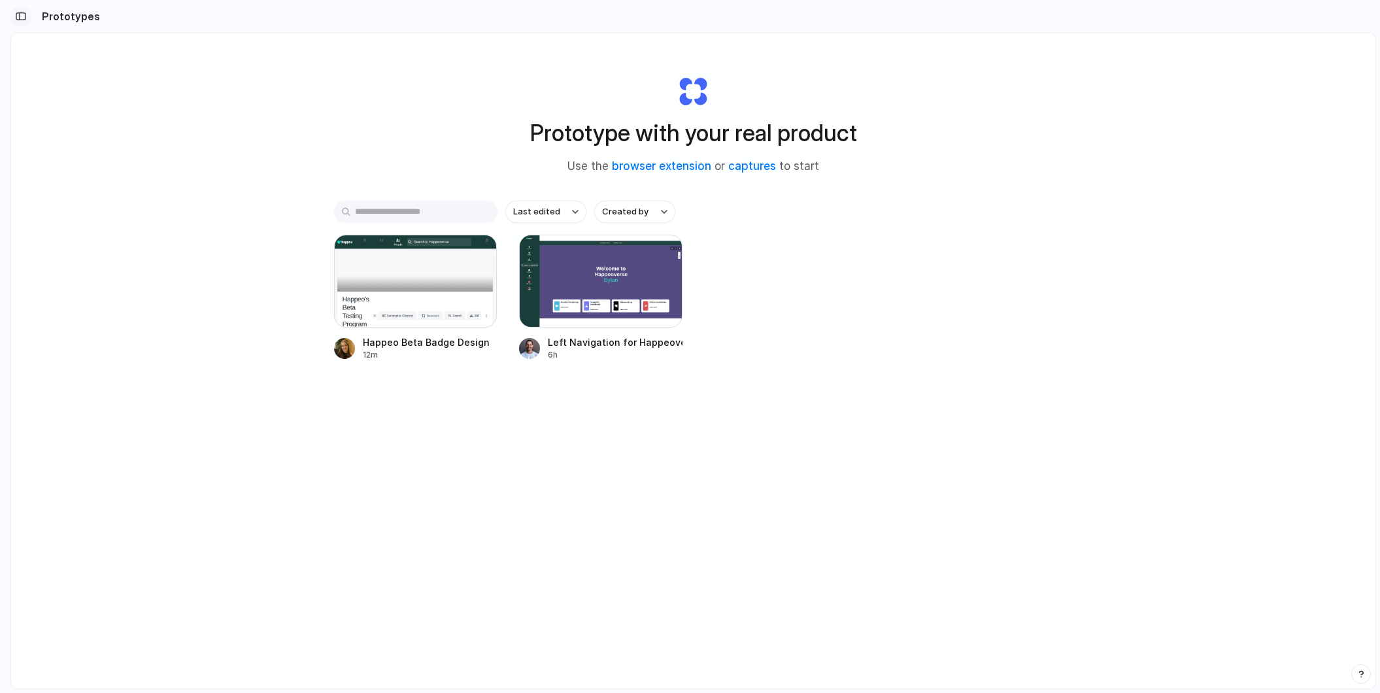
click at [22, 18] on div "button" at bounding box center [21, 16] width 12 height 9
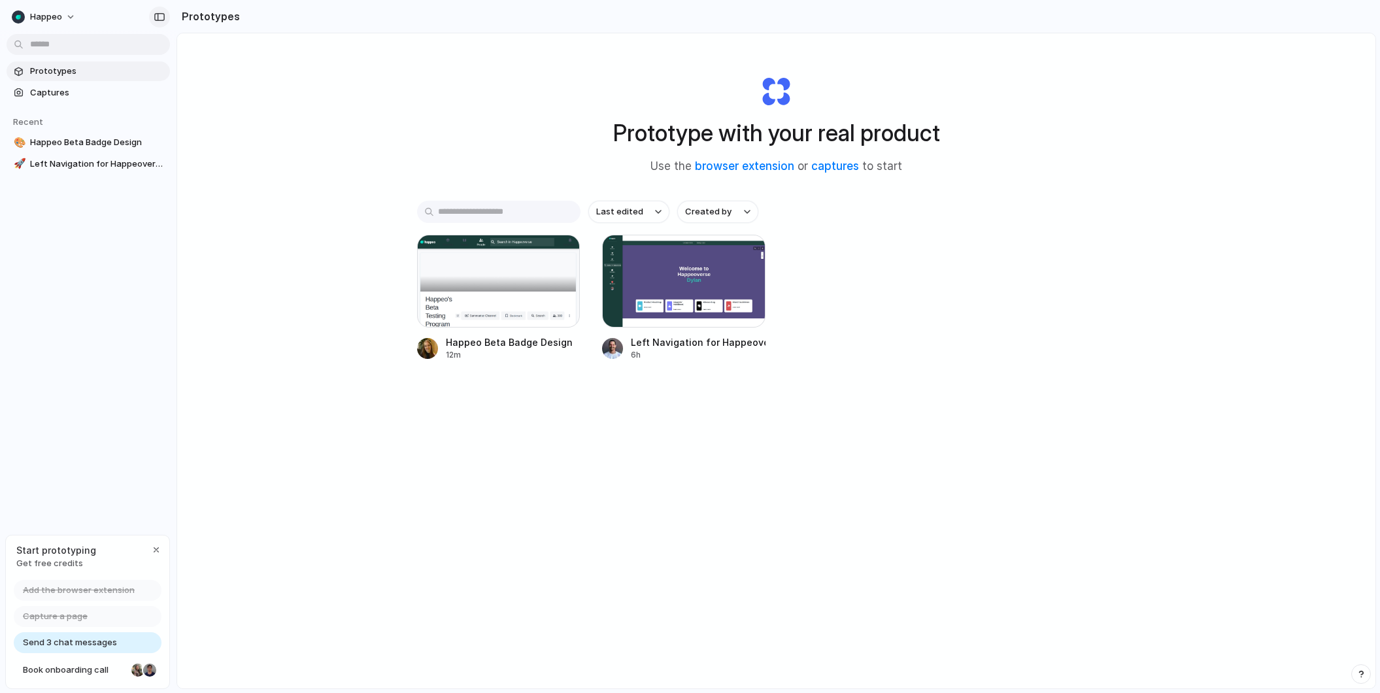
click at [162, 19] on div "button" at bounding box center [160, 16] width 12 height 9
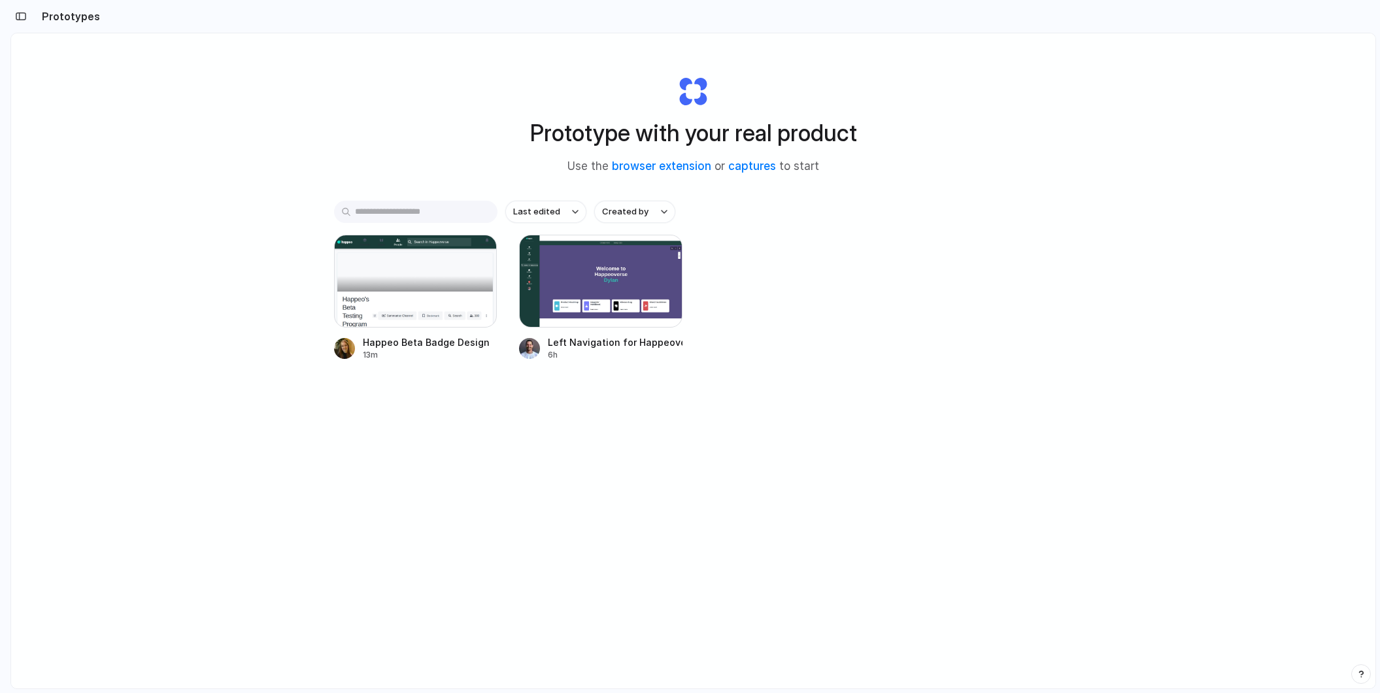
click at [556, 224] on div "Last edited Created by Happeo Beta Badge Design 13m Left Navigation for Happeov…" at bounding box center [693, 321] width 719 height 241
click at [558, 218] on button "Last edited" at bounding box center [545, 212] width 81 height 22
drag, startPoint x: 920, startPoint y: 339, endPoint x: 675, endPoint y: 265, distance: 255.6
click at [692, 339] on div "Last edited Last created Alphabetical" at bounding box center [690, 346] width 1380 height 693
click at [548, 211] on span "Last edited" at bounding box center [536, 211] width 47 height 13
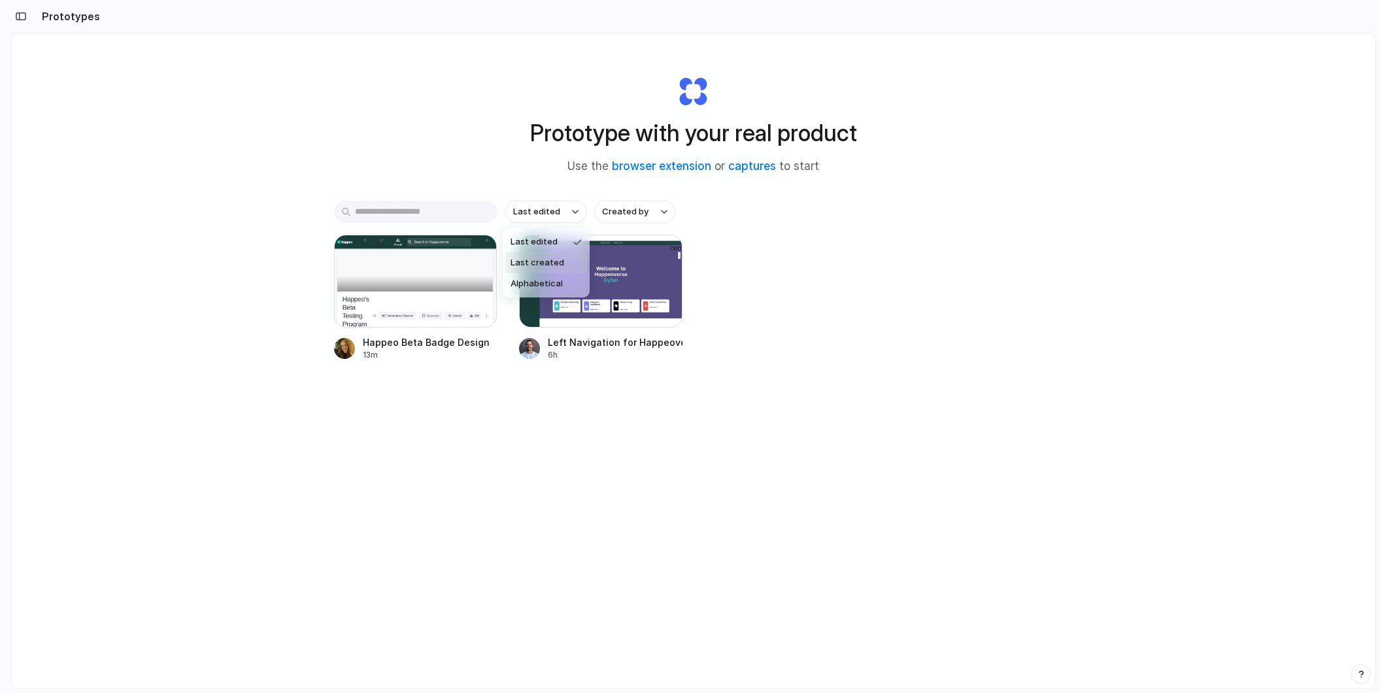
click at [560, 258] on span "Last created" at bounding box center [537, 262] width 54 height 13
click at [548, 217] on span "Last created" at bounding box center [540, 211] width 54 height 13
click at [557, 248] on li "Last edited" at bounding box center [549, 241] width 88 height 21
